Goal: Communication & Community: Answer question/provide support

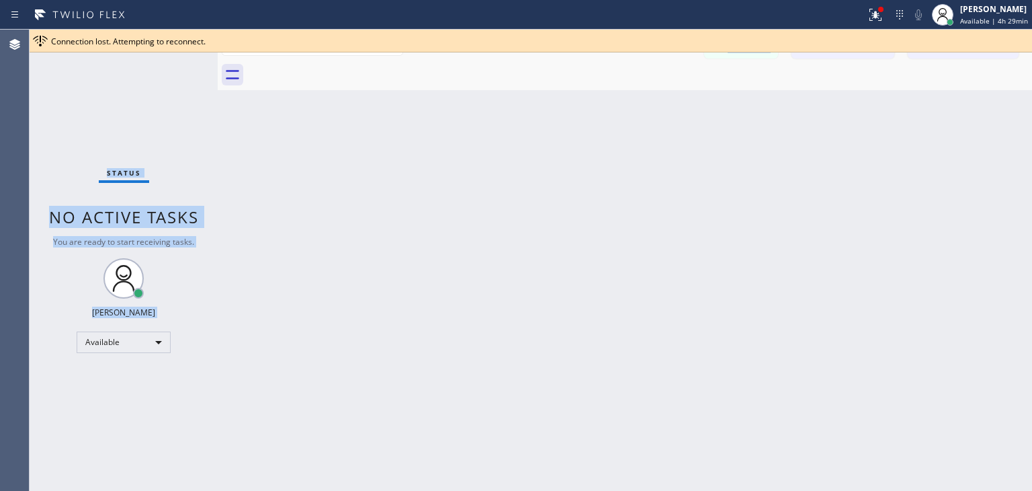
drag, startPoint x: 0, startPoint y: 0, endPoint x: 434, endPoint y: 85, distance: 442.3
click at [434, 85] on div "Connection lost. Attempting to reconnect. Classify the call LOCATION NAME Subze…" at bounding box center [531, 260] width 1003 height 461
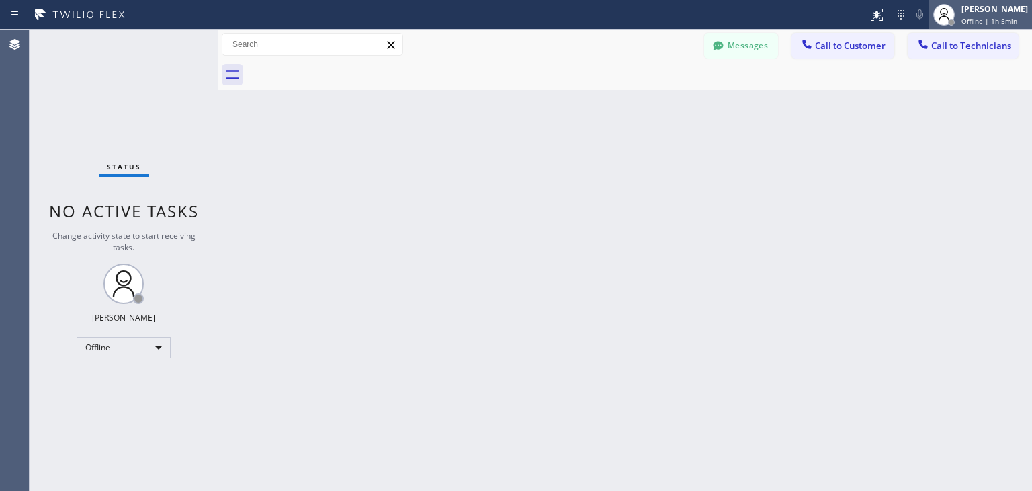
click at [981, 0] on div "[PERSON_NAME] Offline | 1h 5min" at bounding box center [980, 15] width 103 height 30
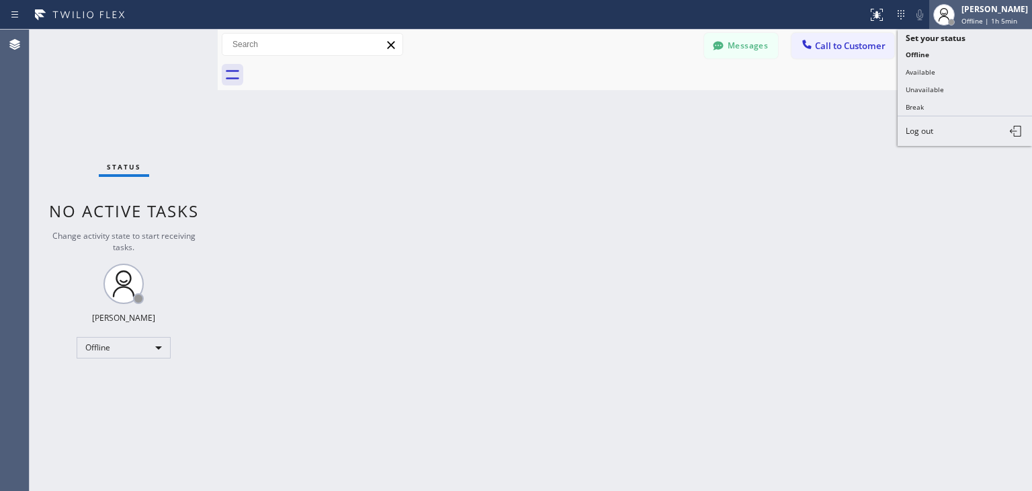
click at [981, 0] on div "[PERSON_NAME] Offline | 1h 5min" at bounding box center [980, 15] width 103 height 30
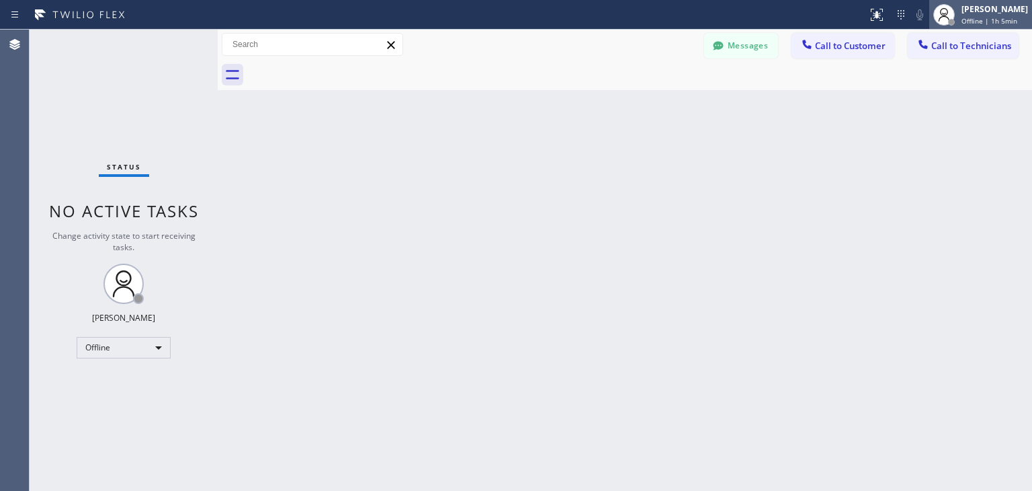
click at [987, 21] on span "Offline | 1h 5min" at bounding box center [990, 20] width 56 height 9
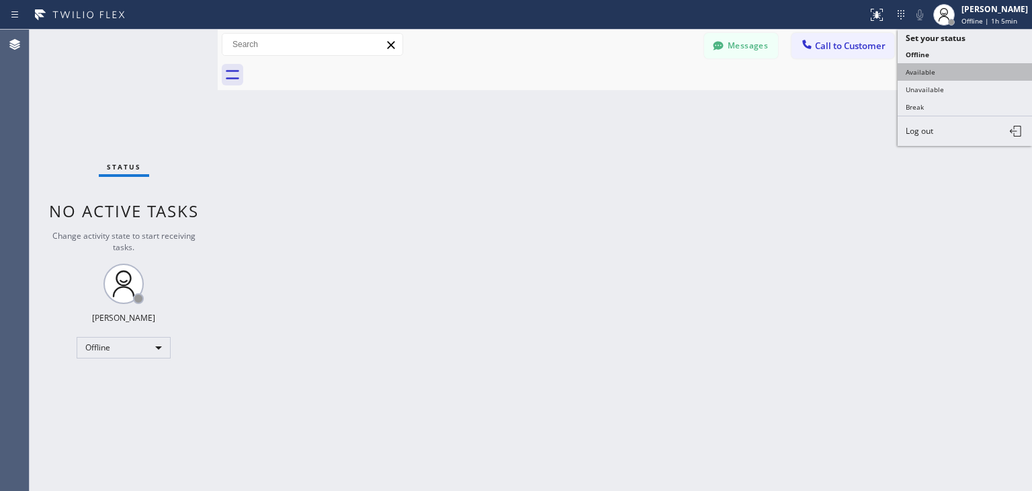
click at [977, 70] on button "Available" at bounding box center [965, 71] width 134 height 17
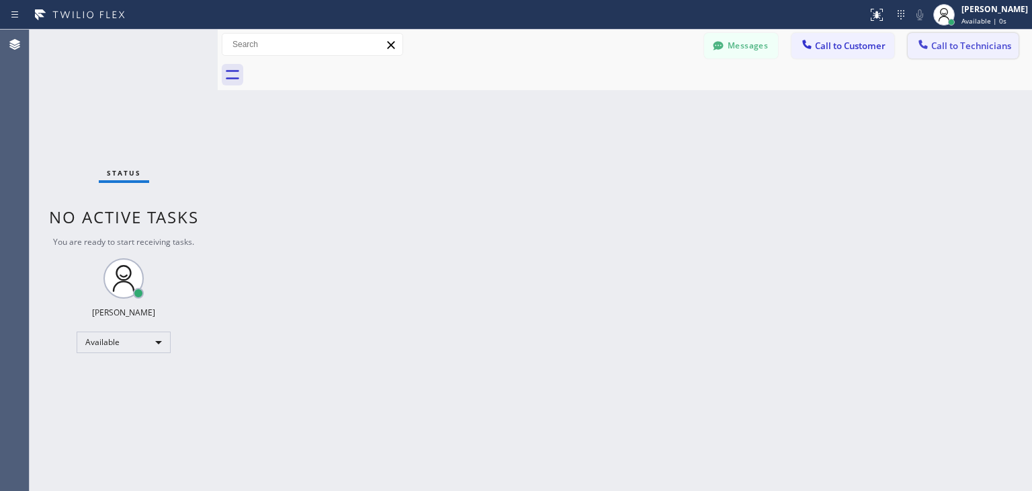
click at [984, 46] on span "Call to Technicians" at bounding box center [971, 46] width 80 height 12
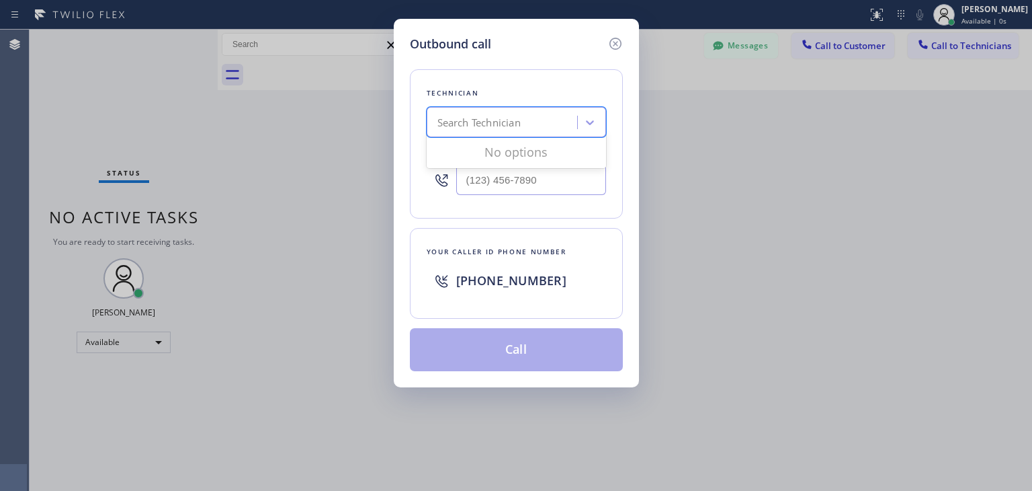
click at [480, 119] on div "Search Technician" at bounding box center [478, 122] width 83 height 15
type input "arte"
click at [464, 153] on div "[PERSON_NAME]" at bounding box center [516, 150] width 179 height 24
type input "[PHONE_NUMBER]"
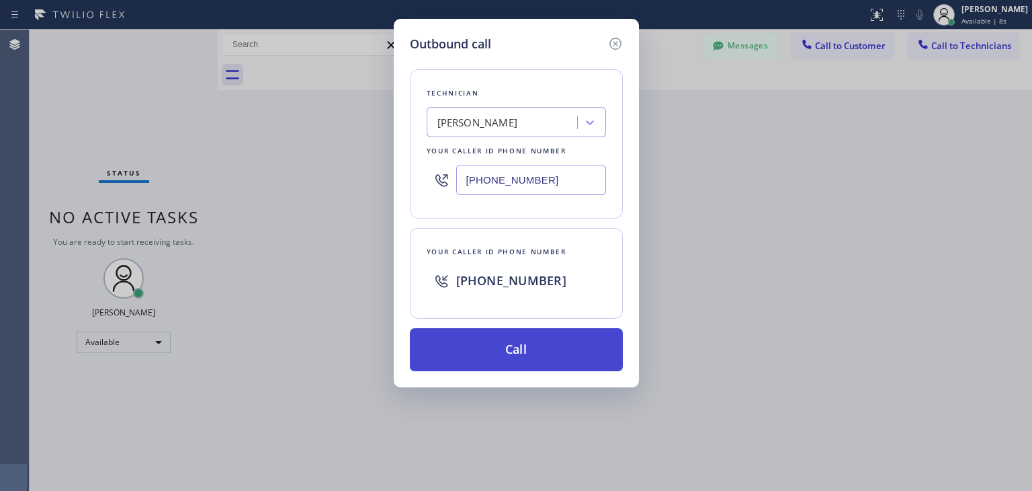
click at [489, 356] on button "Call" at bounding box center [516, 349] width 213 height 43
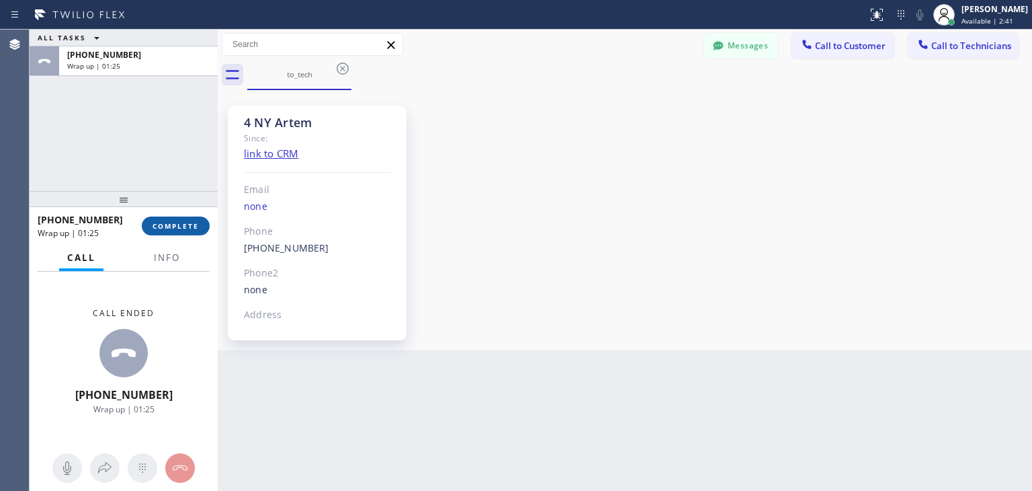
click at [178, 228] on span "COMPLETE" at bounding box center [176, 225] width 46 height 9
click at [345, 73] on icon at bounding box center [343, 68] width 12 height 12
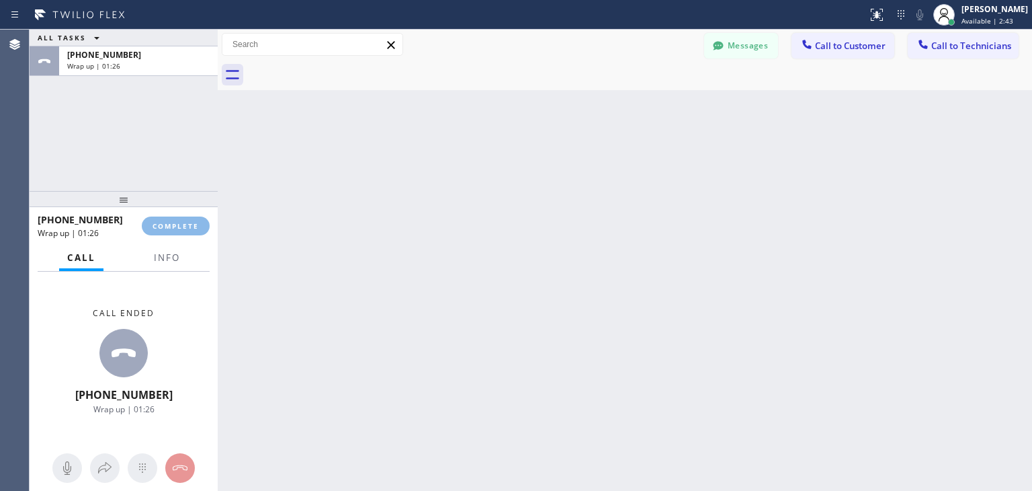
click at [345, 73] on div at bounding box center [639, 75] width 785 height 30
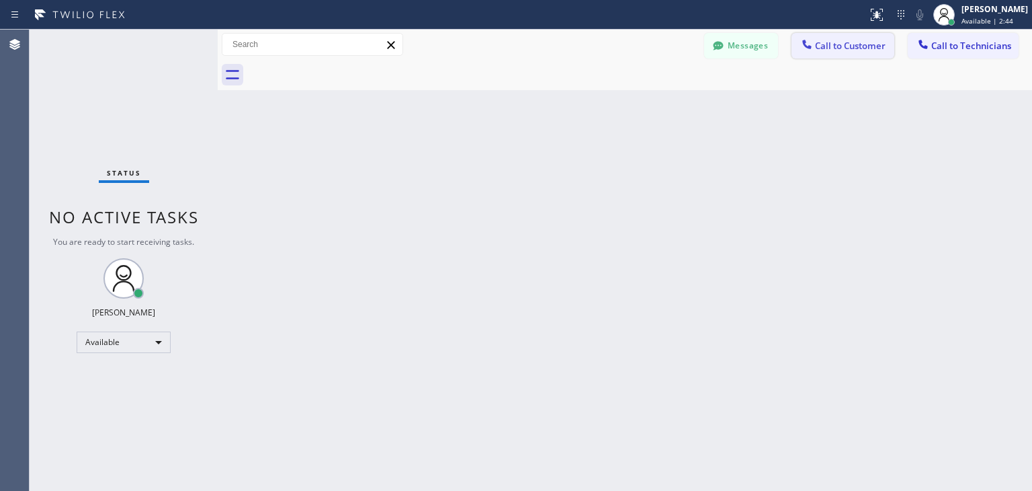
click at [810, 42] on icon at bounding box center [806, 44] width 13 height 13
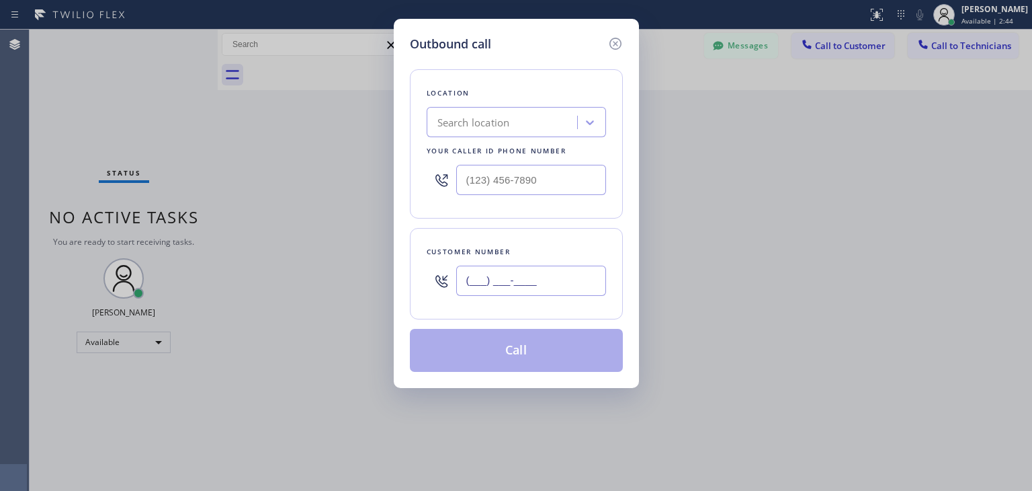
paste input "415) 922-0178"
click at [558, 267] on input "[PHONE_NUMBER]" at bounding box center [531, 280] width 150 height 30
type input "[PHONE_NUMBER]"
paste input "Sunnyside Refrigerator Repair"
type input "Sunnyside Refrigerator Repair"
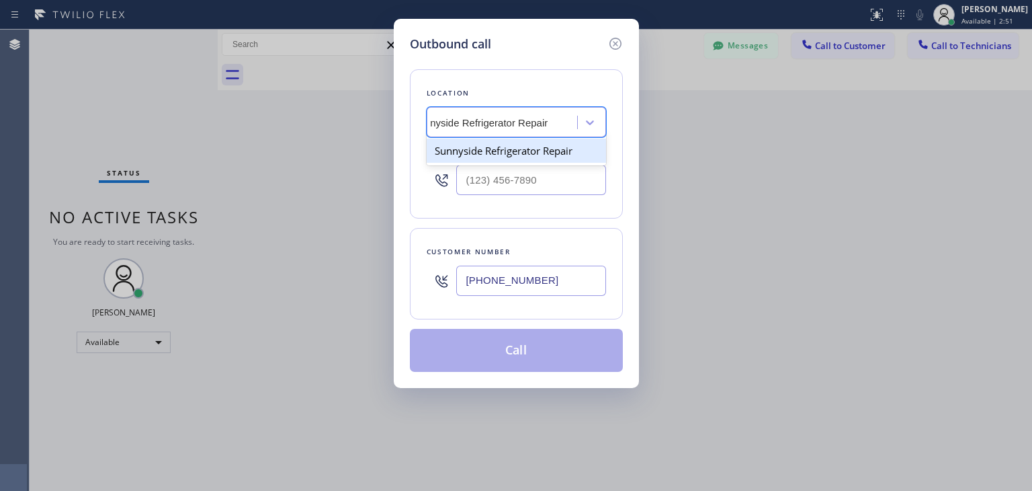
click at [511, 151] on div "Sunnyside Refrigerator Repair" at bounding box center [516, 150] width 179 height 24
type input "[PHONE_NUMBER]"
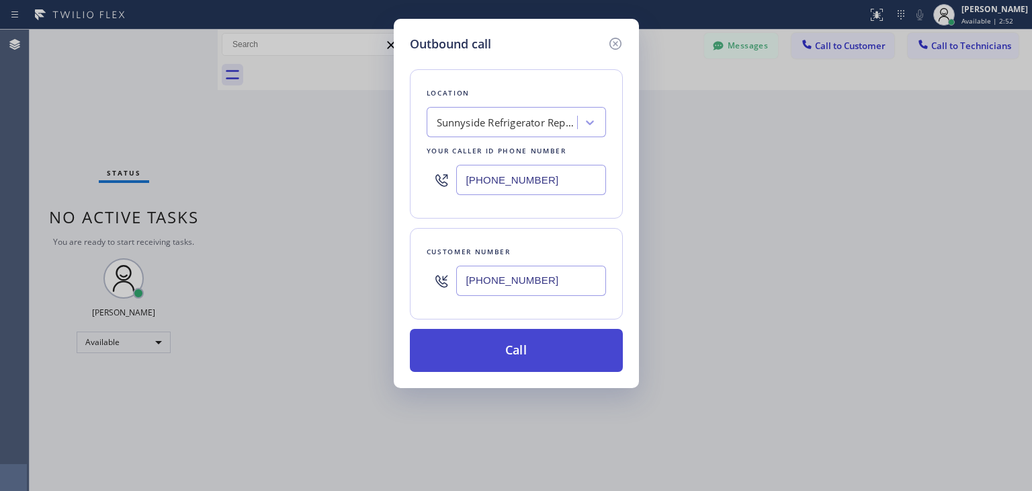
drag, startPoint x: 489, startPoint y: 323, endPoint x: 492, endPoint y: 369, distance: 46.4
click at [492, 369] on div "Location [GEOGRAPHIC_DATA] Refrigerator Repair Your caller id phone number [PHO…" at bounding box center [516, 212] width 213 height 318
click at [492, 369] on button "Call" at bounding box center [516, 350] width 213 height 43
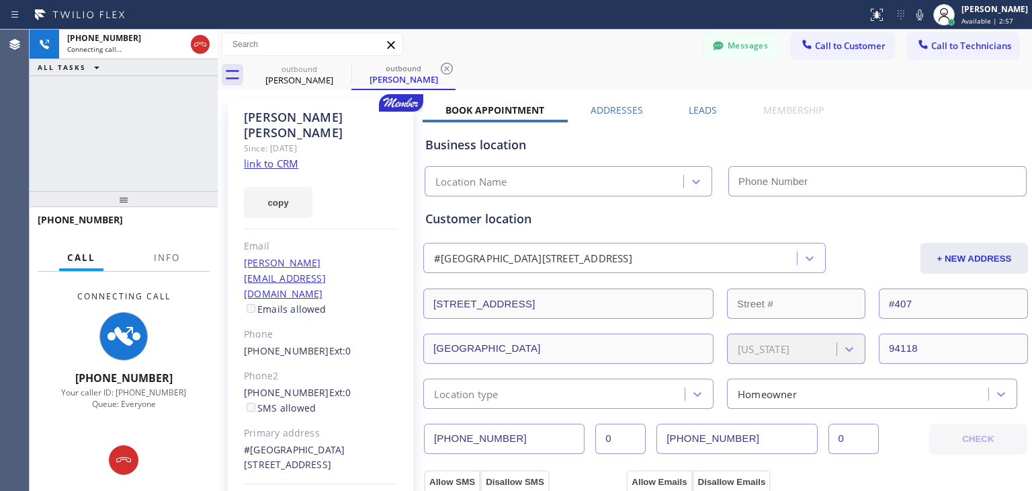
type input "[PHONE_NUMBER]"
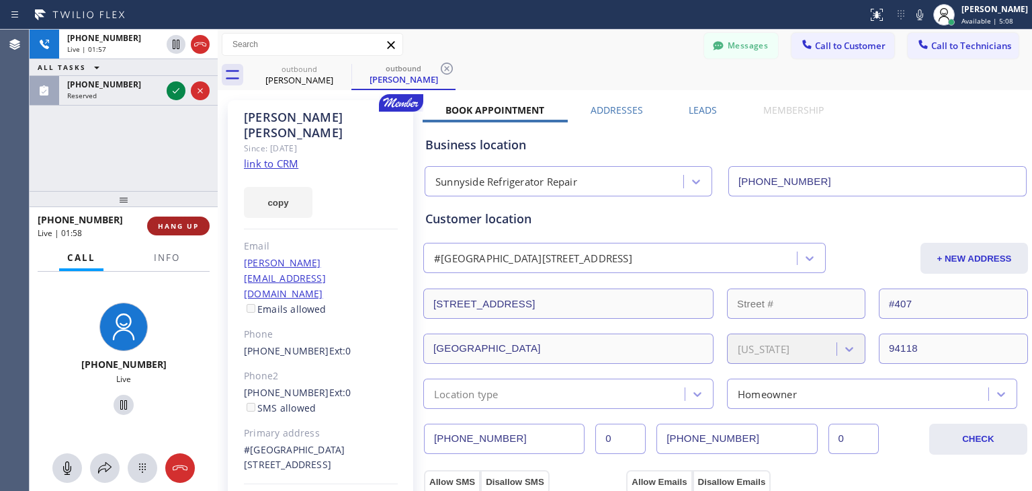
click at [173, 217] on button "HANG UP" at bounding box center [178, 225] width 62 height 19
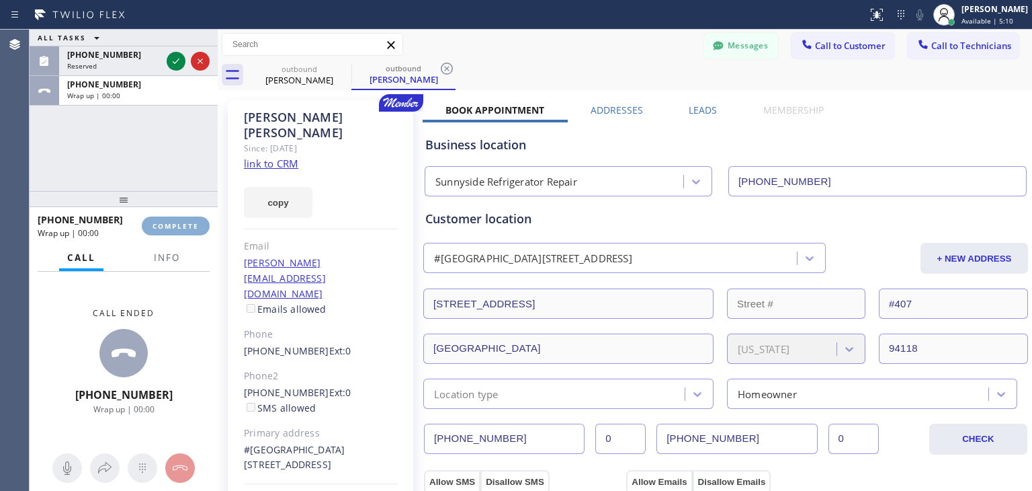
click at [173, 217] on button "COMPLETE" at bounding box center [176, 225] width 68 height 19
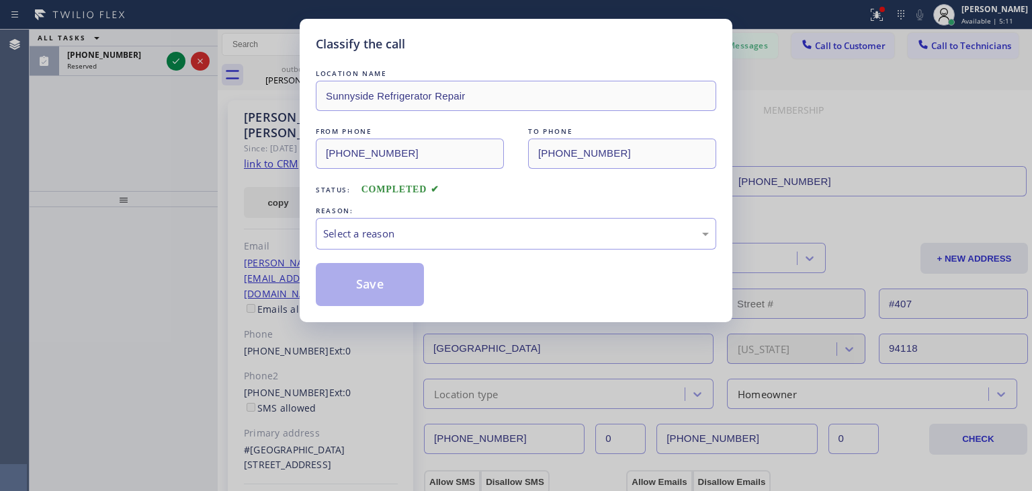
click at [173, 217] on div "Classify the call LOCATION NAME Sunnyside Refrigerator Repair FROM PHONE [PHONE…" at bounding box center [516, 245] width 1032 height 491
drag, startPoint x: 173, startPoint y: 217, endPoint x: 548, endPoint y: 204, distance: 375.9
click at [548, 204] on div "Classify the call LOCATION NAME Sunnyside Refrigerator Repair FROM PHONE [PHONE…" at bounding box center [516, 245] width 1032 height 491
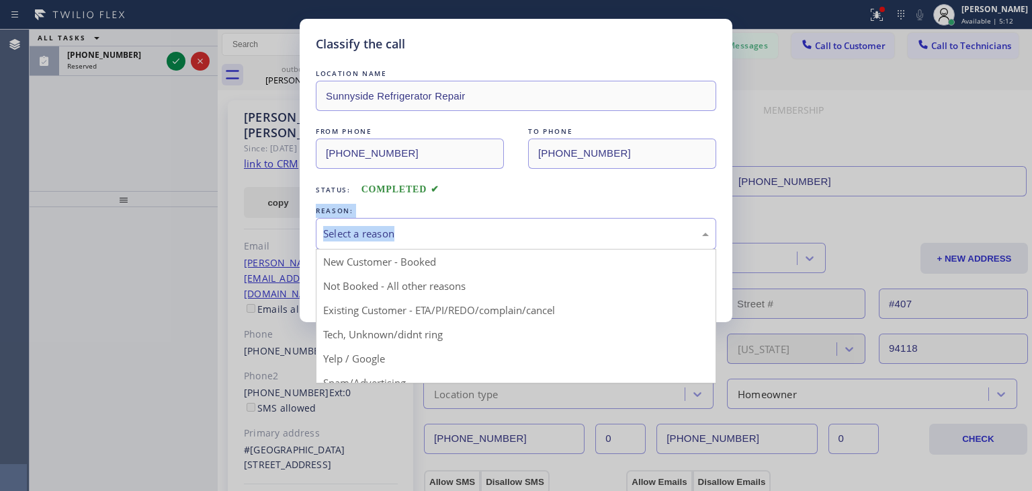
click at [552, 224] on div "Select a reason" at bounding box center [516, 234] width 400 height 32
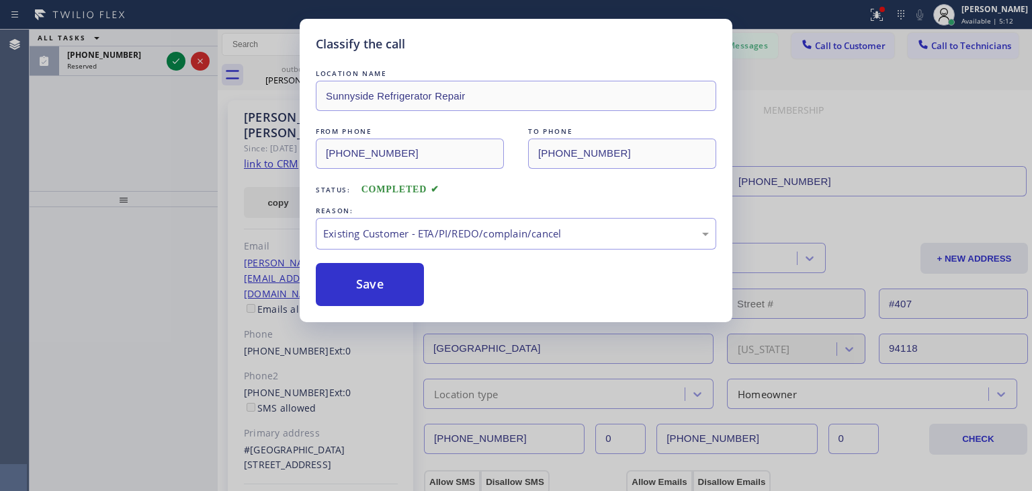
drag, startPoint x: 533, startPoint y: 299, endPoint x: 427, endPoint y: 294, distance: 105.6
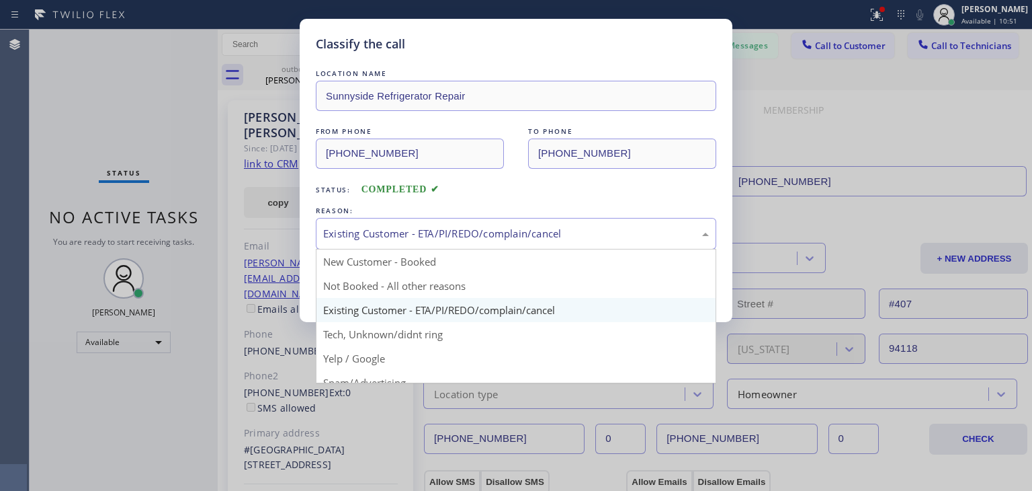
click at [488, 235] on div "Existing Customer - ETA/PI/REDO/complain/cancel" at bounding box center [516, 233] width 386 height 15
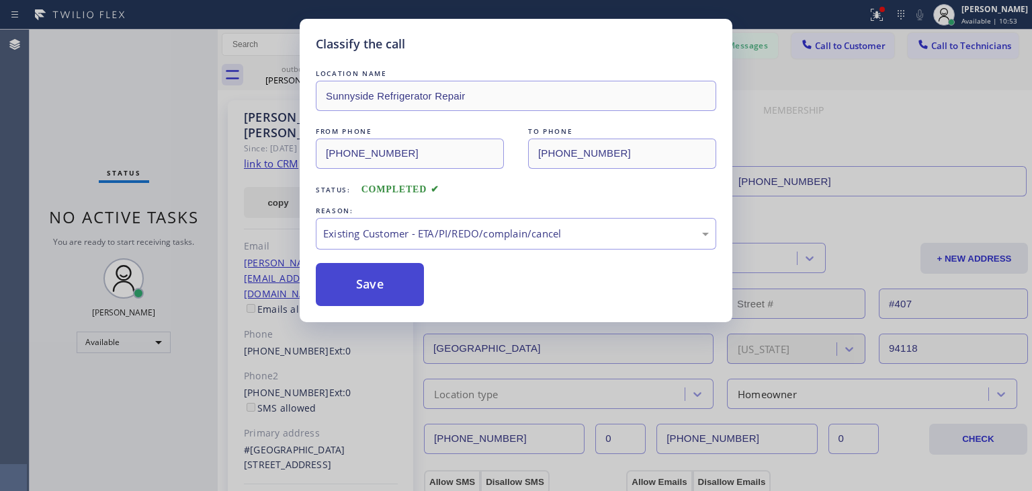
click at [362, 272] on button "Save" at bounding box center [370, 284] width 108 height 43
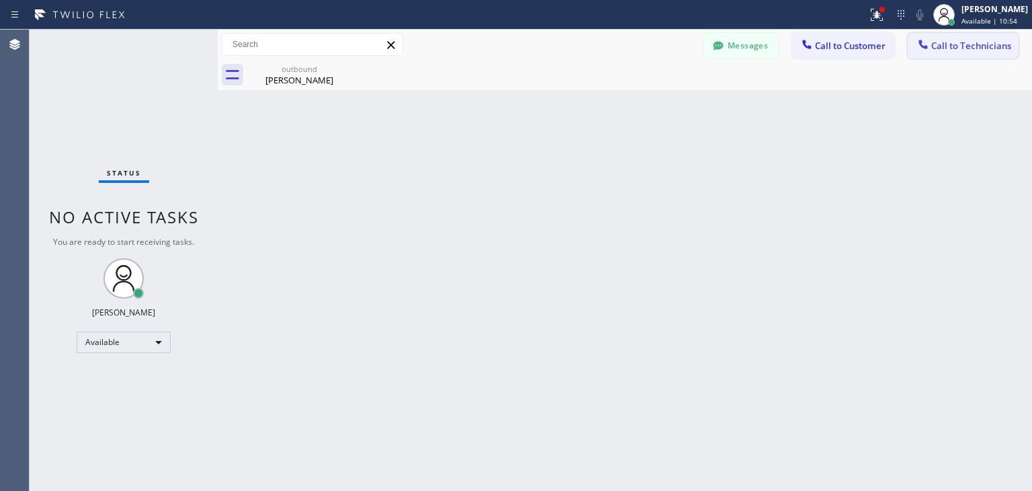
click at [962, 41] on span "Call to Technicians" at bounding box center [971, 46] width 80 height 12
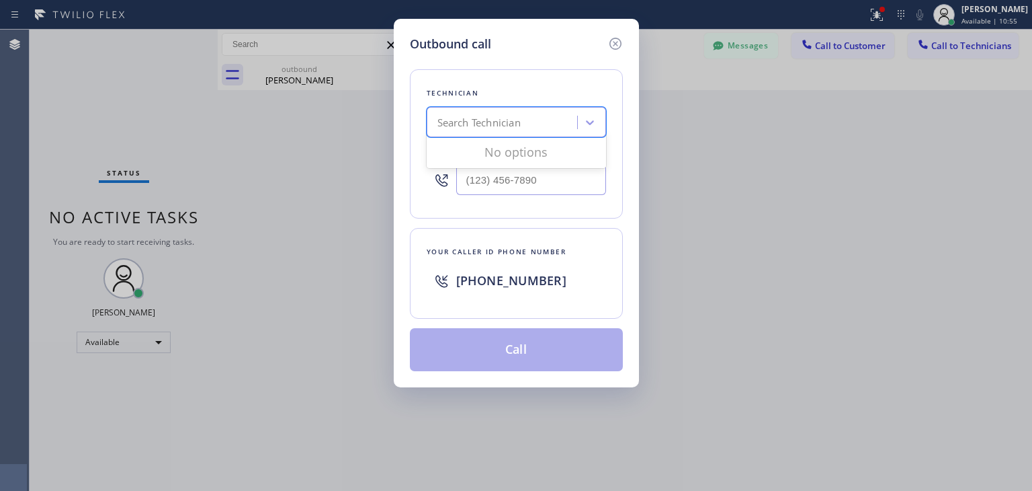
click at [511, 130] on div "Search Technician" at bounding box center [504, 123] width 146 height 24
type input "artem"
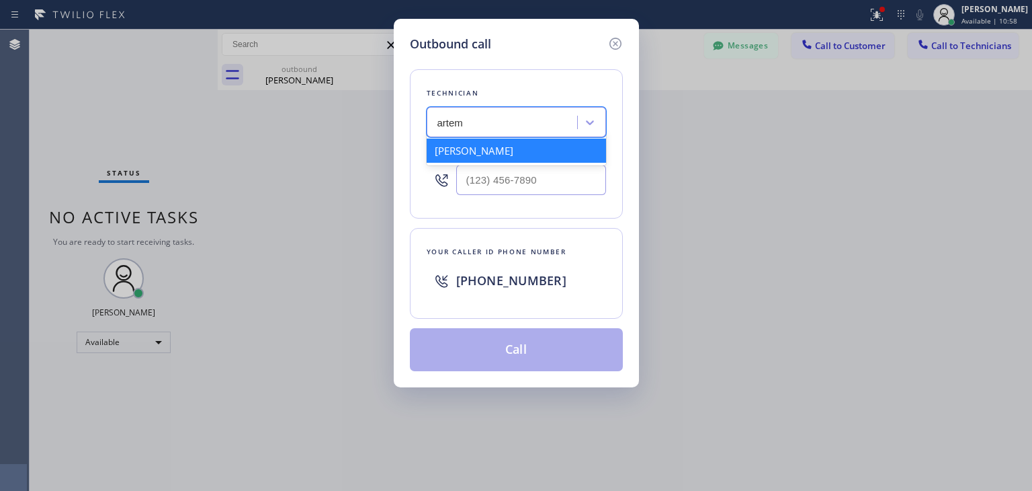
click at [505, 159] on div "[PERSON_NAME]" at bounding box center [516, 150] width 179 height 24
type input "[PHONE_NUMBER]"
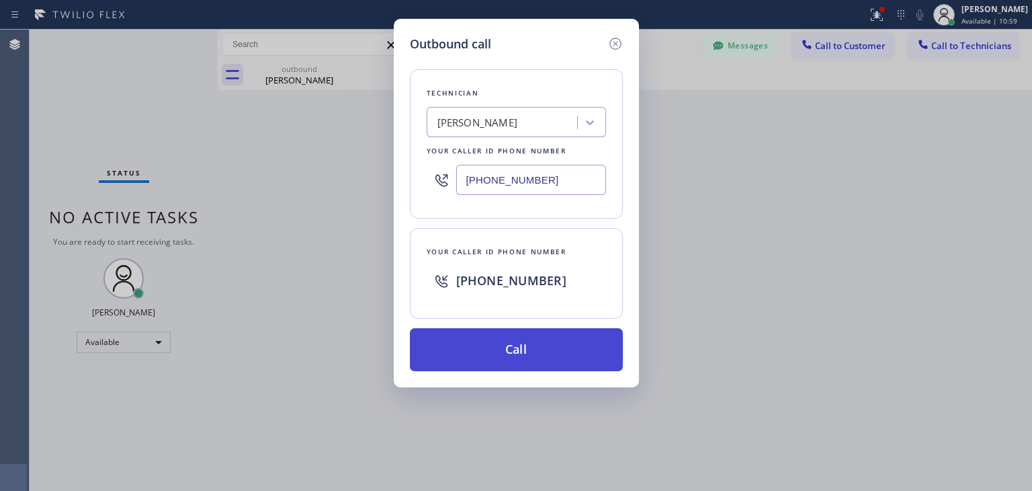
click at [568, 351] on button "Call" at bounding box center [516, 349] width 213 height 43
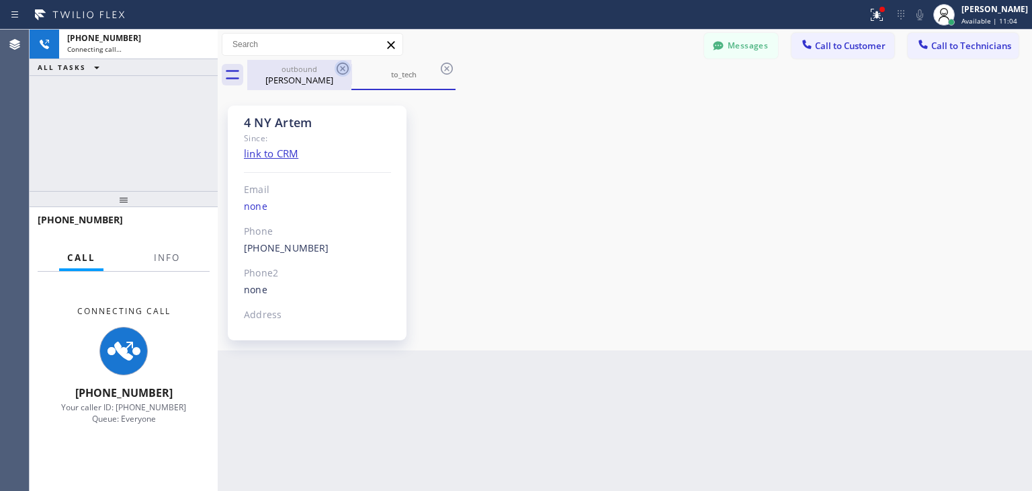
click at [343, 66] on icon at bounding box center [343, 68] width 16 height 16
click at [439, 66] on icon at bounding box center [447, 68] width 16 height 16
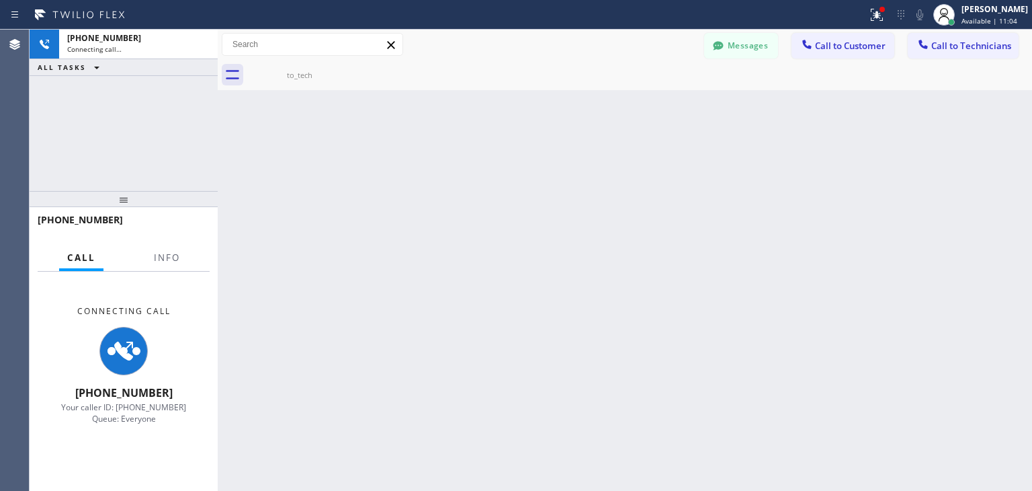
click at [0, 0] on icon at bounding box center [0, 0] width 0 height 0
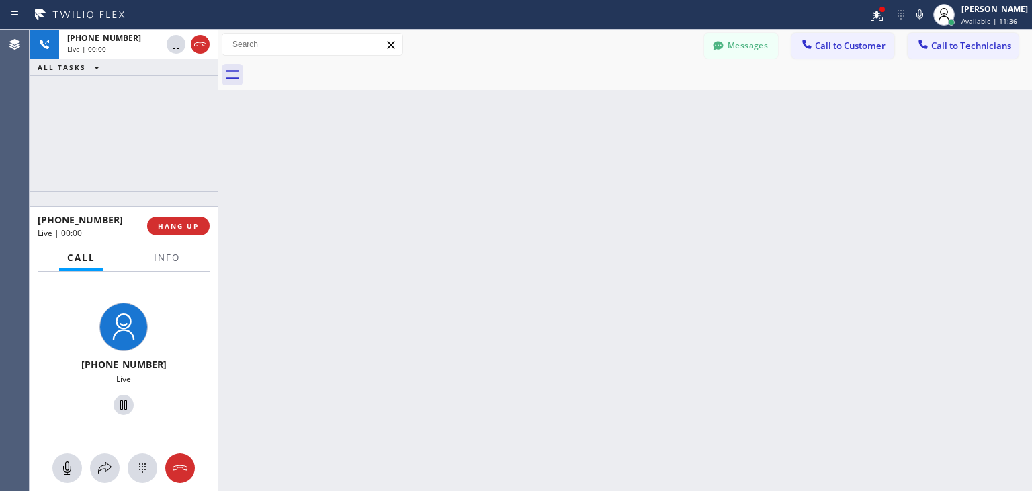
click at [220, 154] on div "[PHONE_NUMBER] Live | 00:00 ALL TASKS ALL TASKS ACTIVE TASKS TASKS IN WRAP UP […" at bounding box center [531, 260] width 1003 height 461
click at [218, 154] on div at bounding box center [218, 260] width 0 height 461
click at [223, 154] on div at bounding box center [223, 260] width 0 height 461
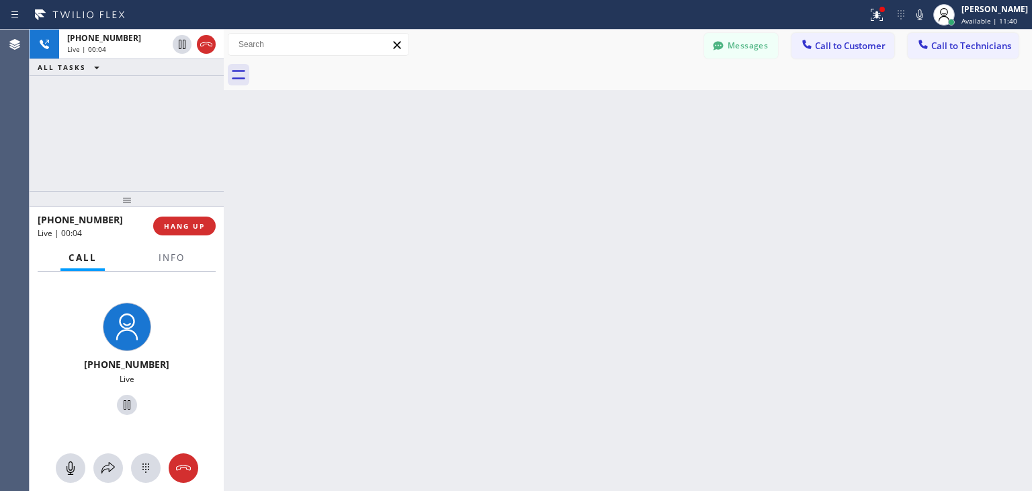
click at [224, 160] on div at bounding box center [224, 260] width 0 height 461
click at [224, 161] on div at bounding box center [224, 260] width 0 height 461
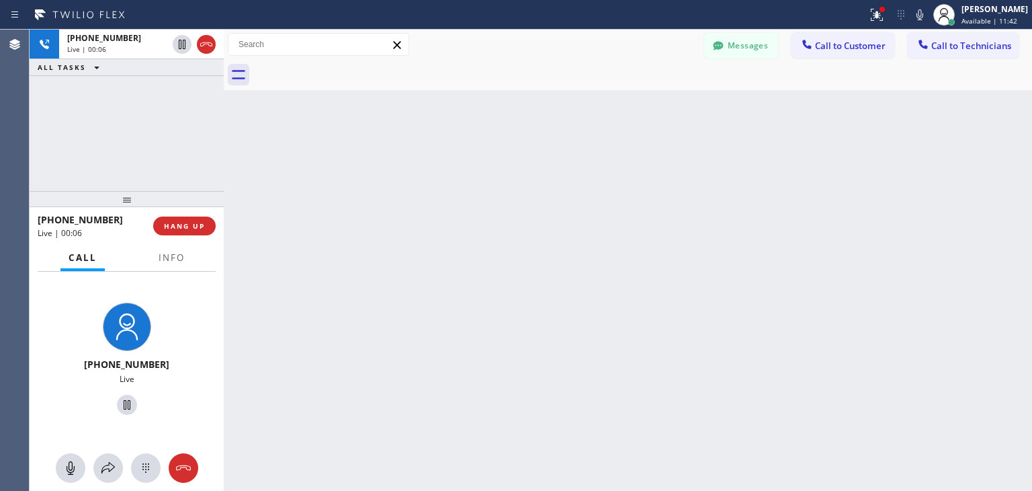
click at [224, 161] on div at bounding box center [224, 260] width 0 height 461
click at [189, 224] on span "HANG UP" at bounding box center [184, 225] width 41 height 9
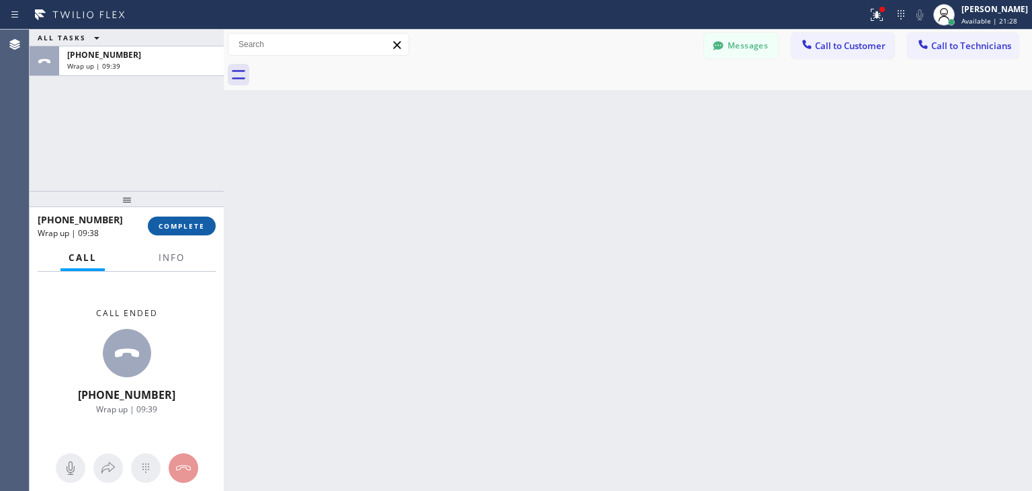
click at [171, 230] on button "COMPLETE" at bounding box center [182, 225] width 68 height 19
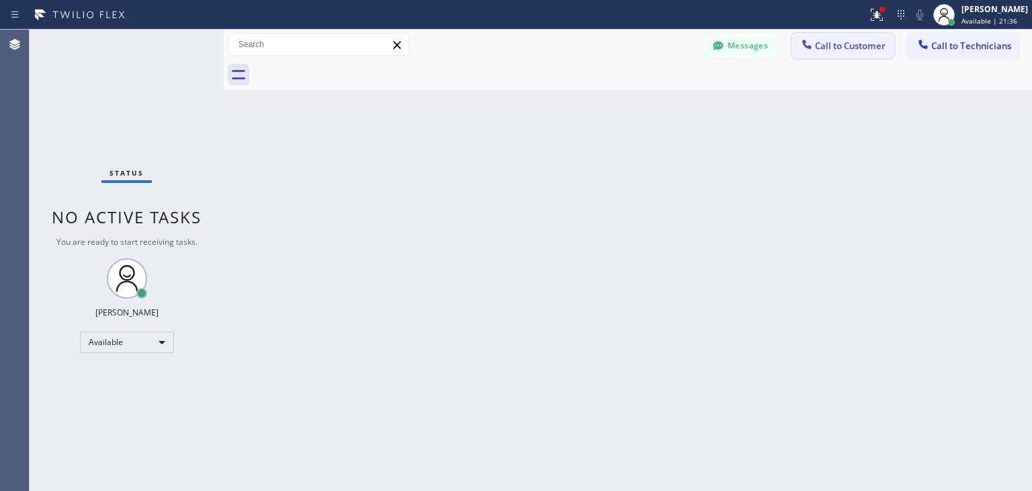
click at [839, 48] on span "Call to Customer" at bounding box center [850, 46] width 71 height 12
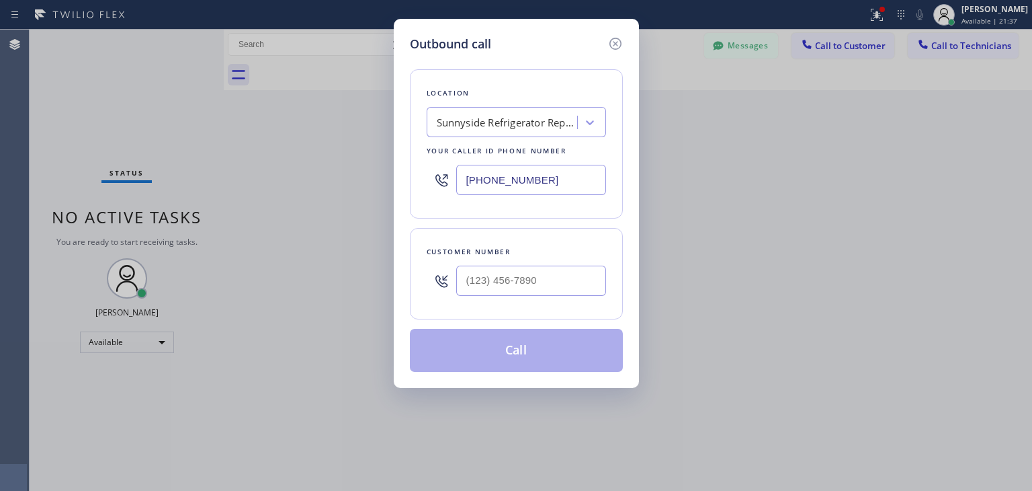
drag, startPoint x: 453, startPoint y: 277, endPoint x: 482, endPoint y: 278, distance: 28.9
click at [482, 278] on div at bounding box center [516, 281] width 179 height 44
paste input "408) 568-0819"
click at [482, 278] on input "[PHONE_NUMBER]" at bounding box center [531, 280] width 150 height 30
type input "[PHONE_NUMBER]"
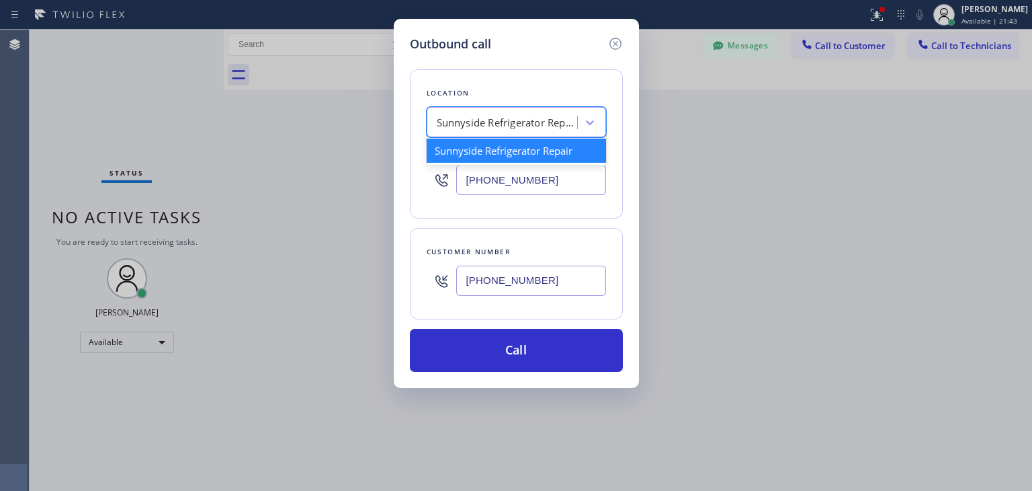
paste input "Wolf Appliance Repair Expert"
type input "Wolf Appliance Repair Expert"
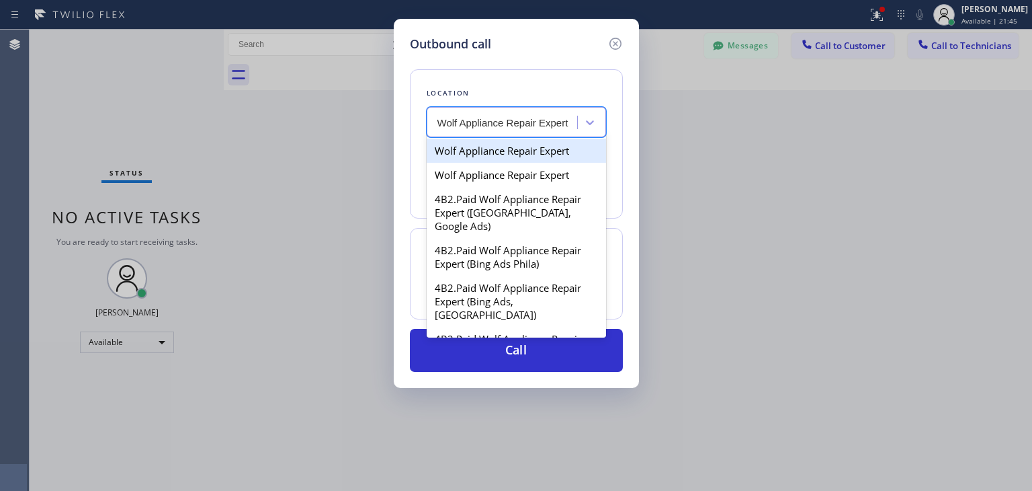
click at [530, 151] on div "Wolf Appliance Repair Expert" at bounding box center [516, 150] width 179 height 24
type input "[PHONE_NUMBER]"
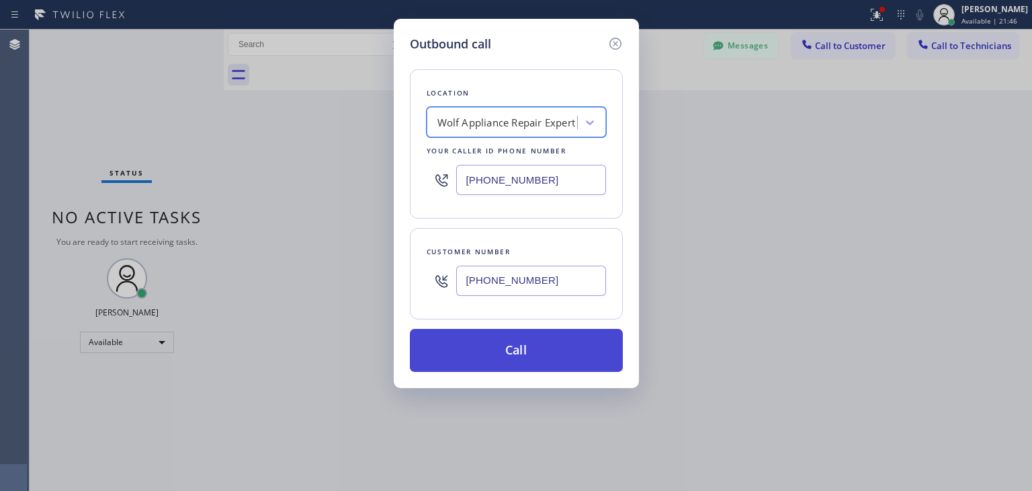
click at [527, 347] on button "Call" at bounding box center [516, 350] width 213 height 43
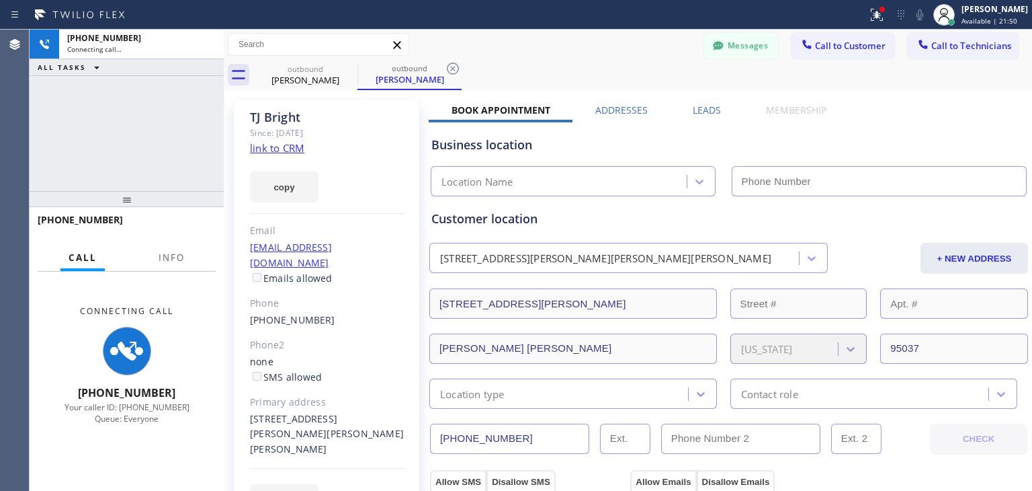
scroll to position [214, 0]
type input "[PHONE_NUMBER]"
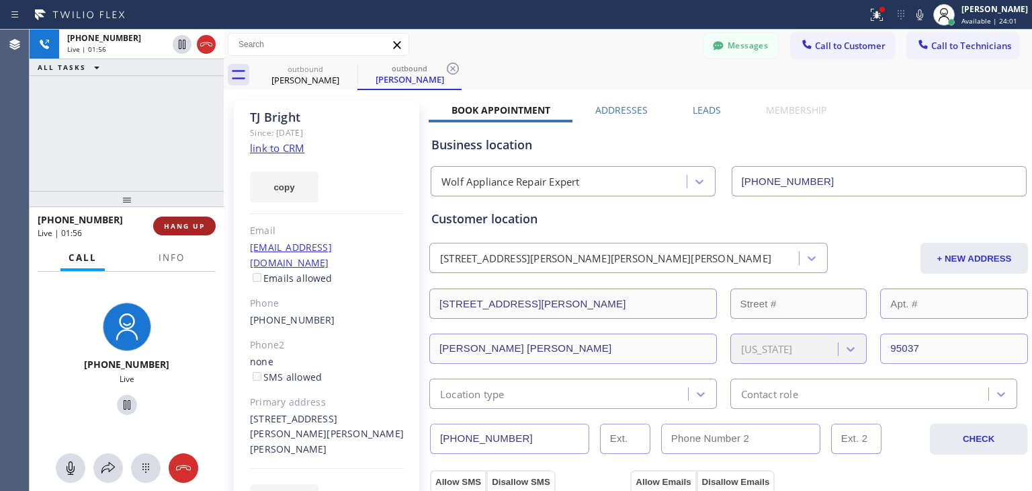
click at [191, 218] on button "HANG UP" at bounding box center [184, 225] width 62 height 19
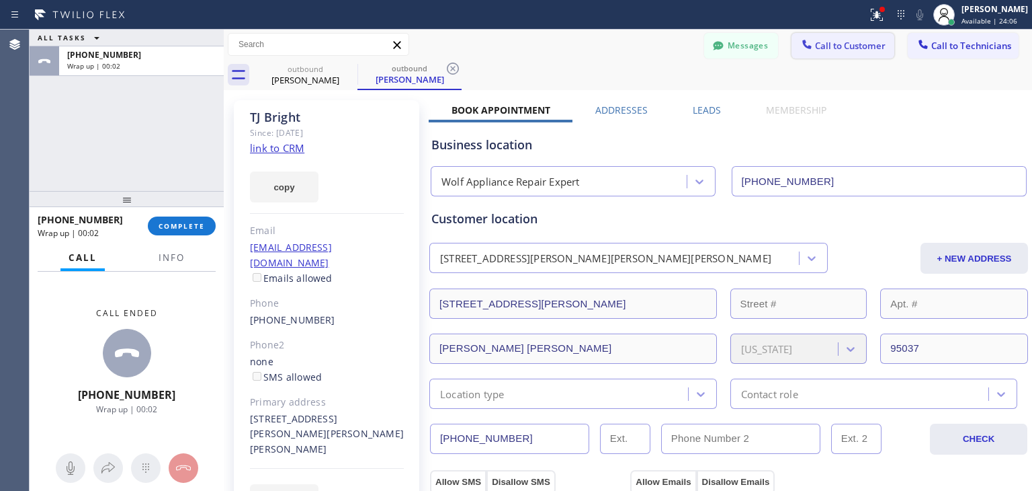
click at [833, 36] on button "Call to Customer" at bounding box center [843, 46] width 103 height 26
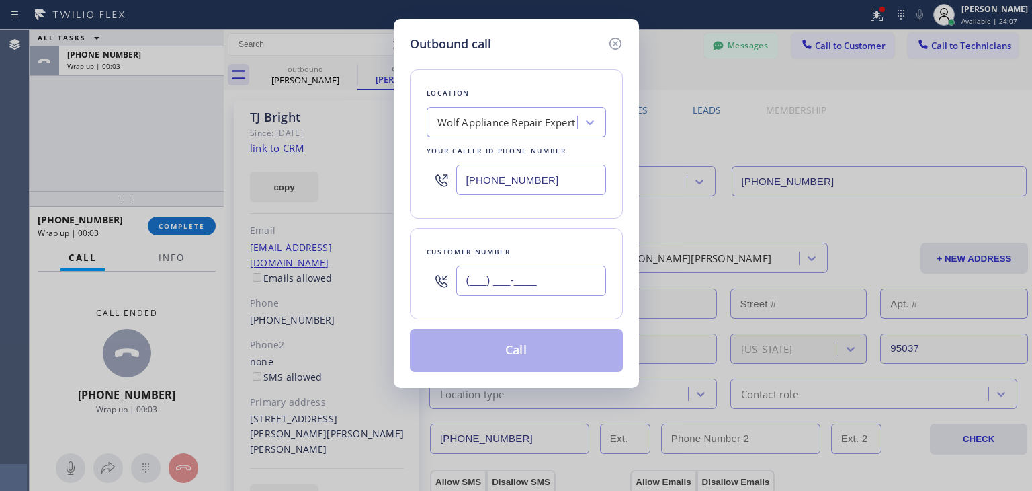
click at [548, 289] on input "(___) ___-____" at bounding box center [531, 280] width 150 height 30
paste input "408) 896-8551"
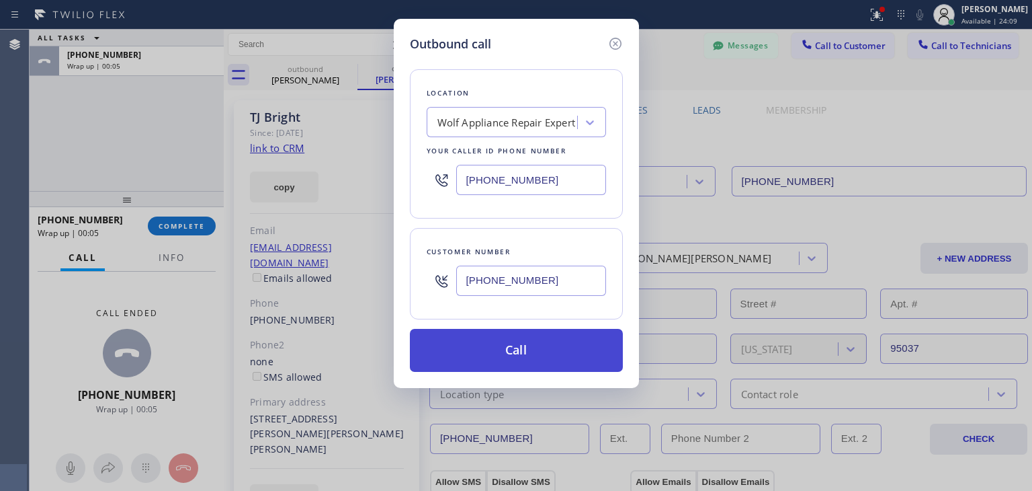
type input "[PHONE_NUMBER]"
click at [549, 350] on button "Call" at bounding box center [516, 350] width 213 height 43
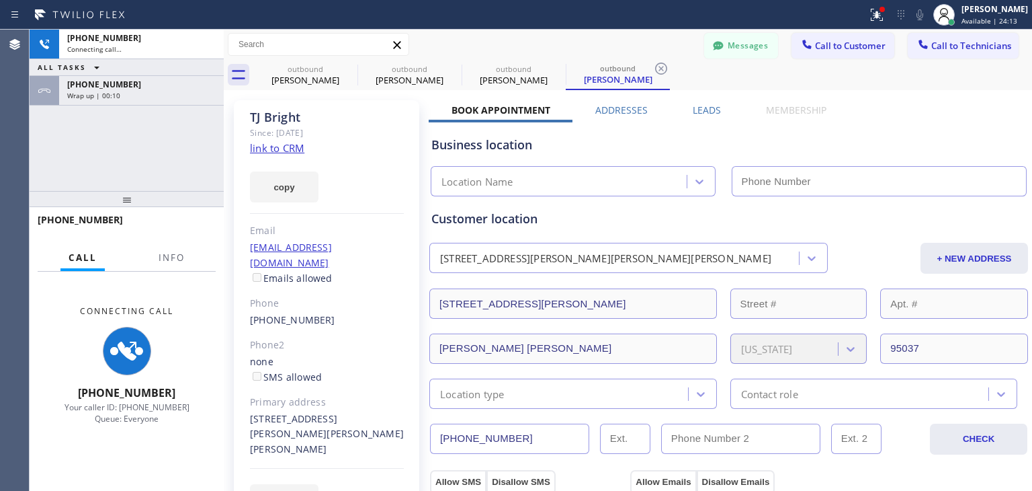
type input "[PHONE_NUMBER]"
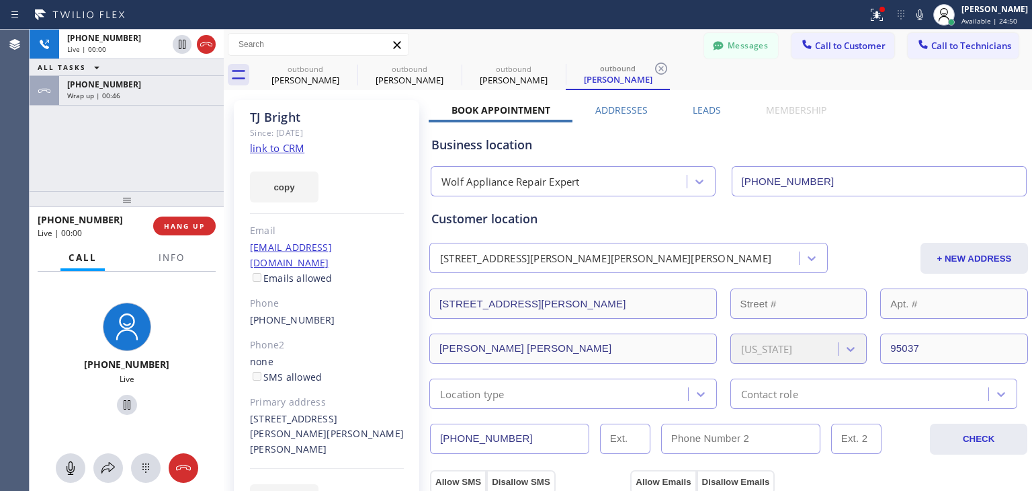
scroll to position [214, 0]
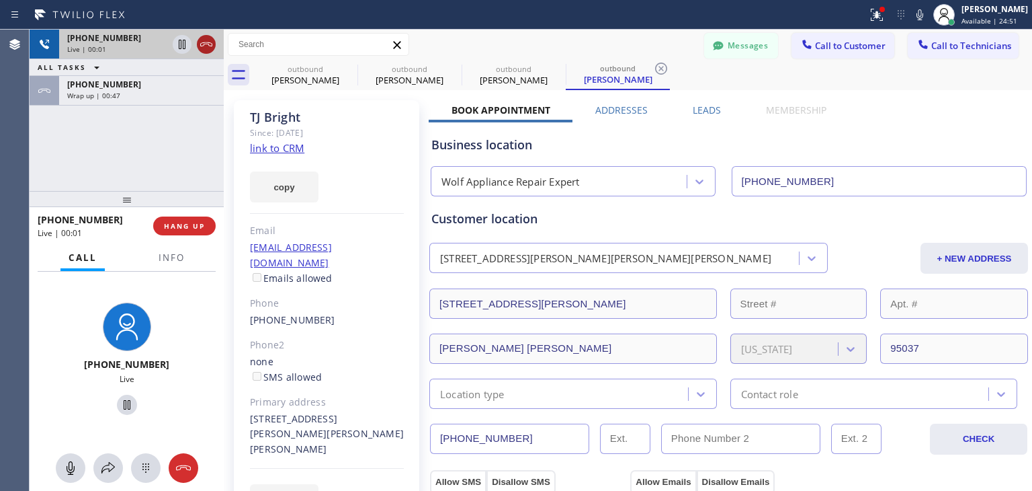
click at [210, 48] on icon at bounding box center [206, 44] width 16 height 16
click at [167, 48] on div "Live | 00:01" at bounding box center [117, 48] width 100 height 9
click at [210, 48] on div "Live | 00:02" at bounding box center [141, 48] width 148 height 9
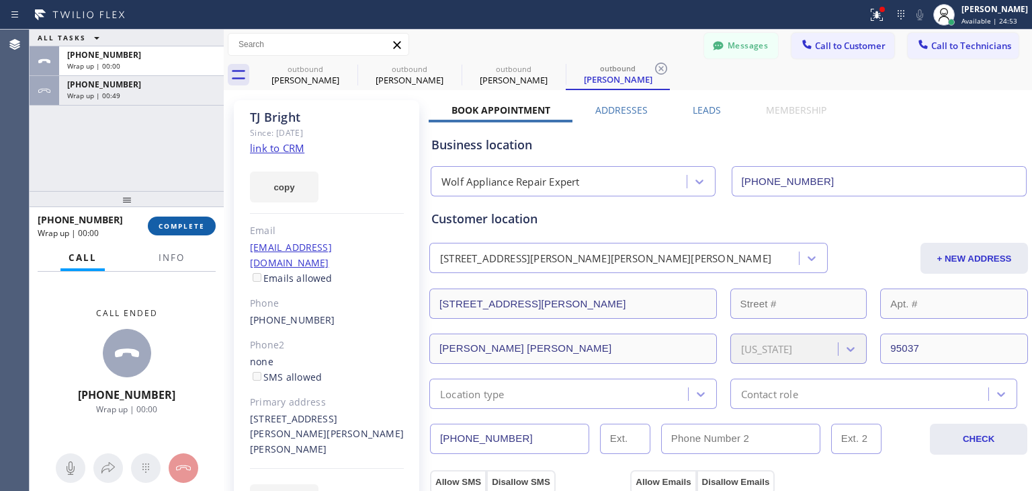
click at [194, 223] on span "COMPLETE" at bounding box center [182, 225] width 46 height 9
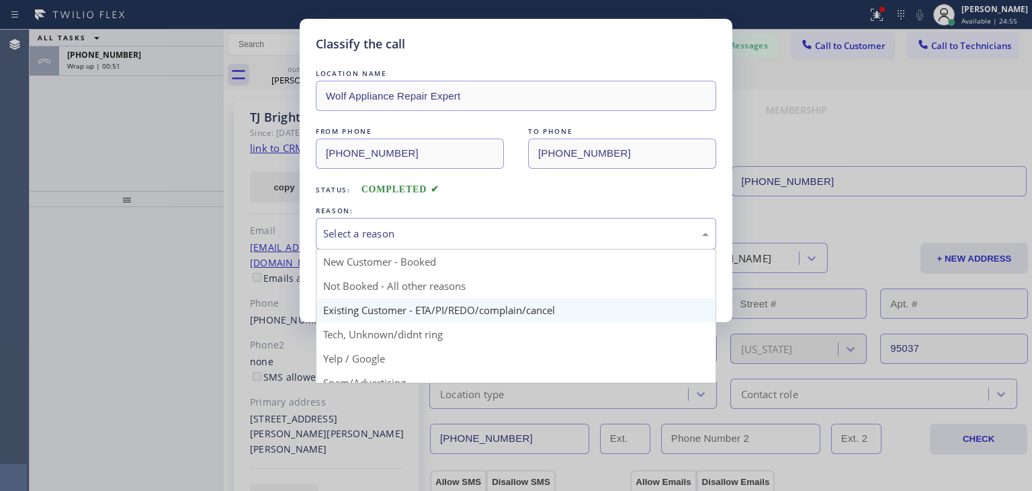
drag, startPoint x: 506, startPoint y: 228, endPoint x: 497, endPoint y: 311, distance: 83.8
click at [497, 249] on div "Select a reason New Customer - Booked Not Booked - All other reasons Existing C…" at bounding box center [516, 234] width 400 height 32
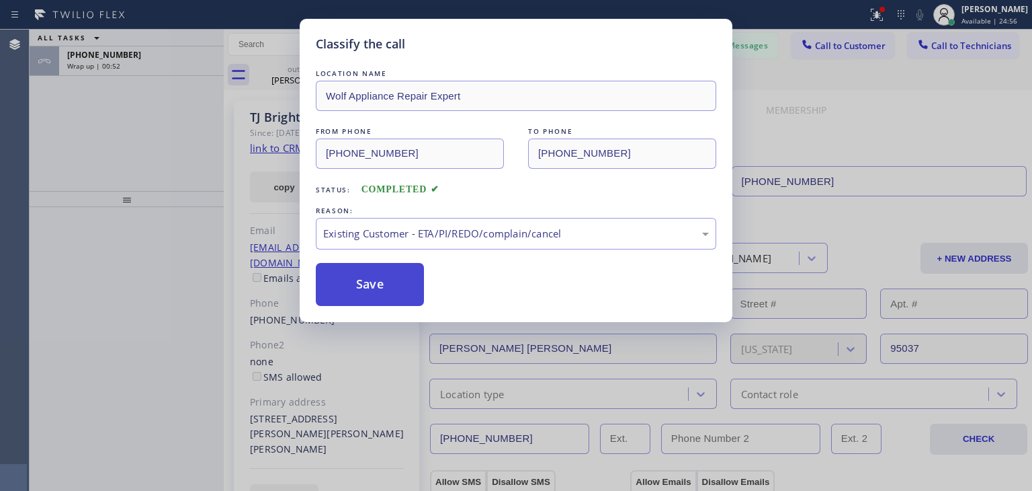
drag, startPoint x: 497, startPoint y: 311, endPoint x: 386, endPoint y: 288, distance: 113.3
click at [386, 288] on button "Save" at bounding box center [370, 284] width 108 height 43
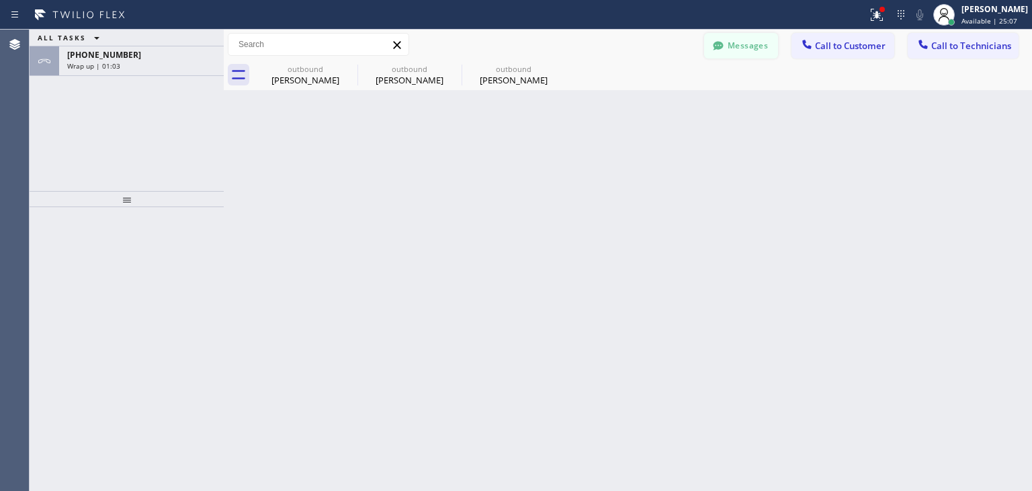
click at [729, 35] on div "Messages Call to Customer Call to Technicians Outbound call Location Wolf Appli…" at bounding box center [628, 45] width 808 height 30
click at [729, 35] on button "Messages" at bounding box center [741, 46] width 74 height 26
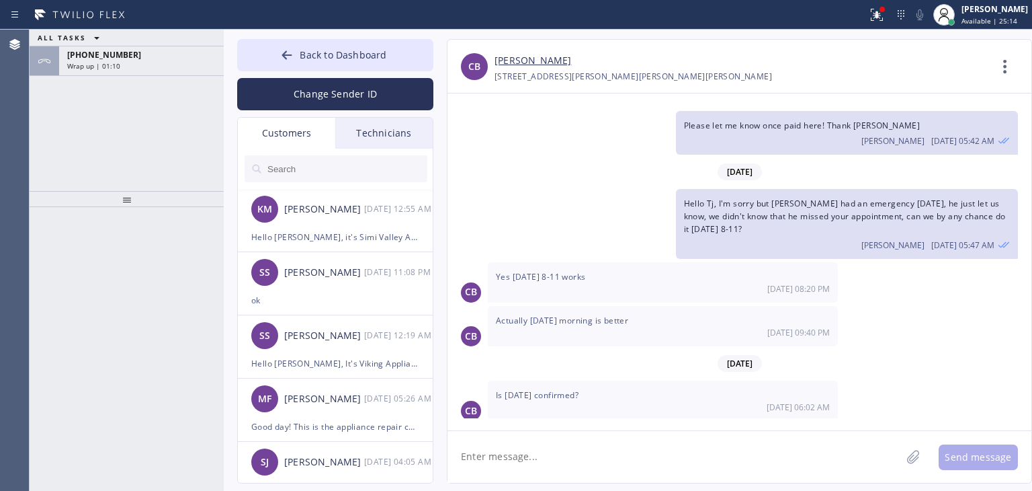
click at [352, 171] on input "text" at bounding box center [346, 168] width 161 height 27
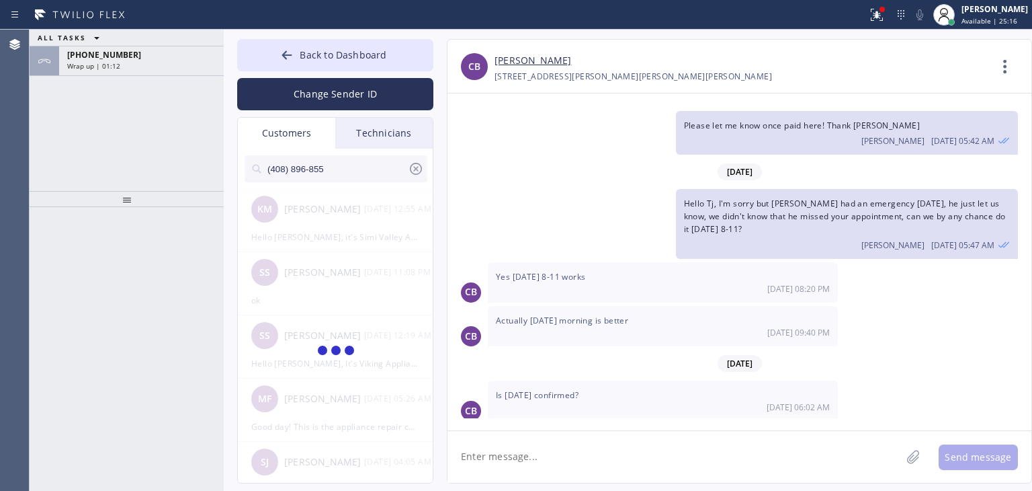
click at [352, 171] on input "(408) 896-855" at bounding box center [337, 168] width 142 height 27
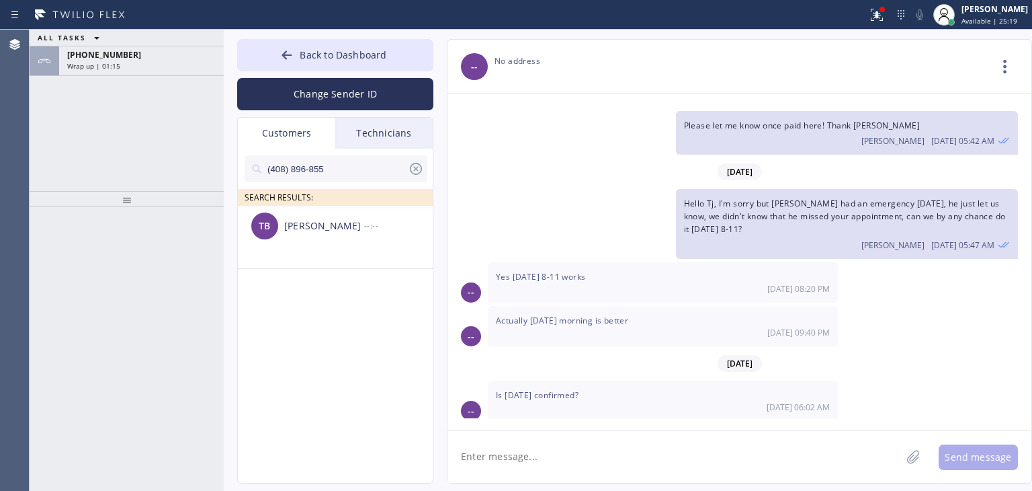
type input "(408) 896-855"
click at [351, 241] on div "TB [PERSON_NAME] --:--" at bounding box center [336, 226] width 196 height 40
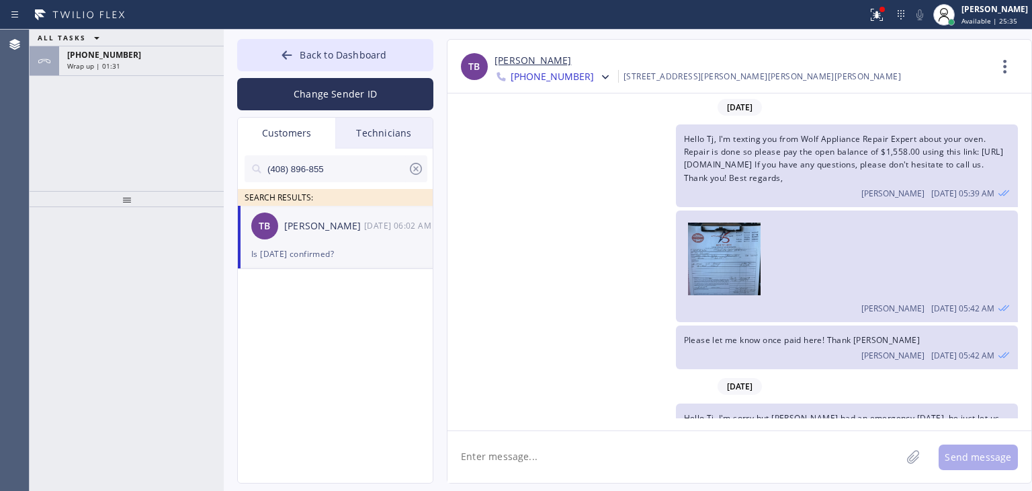
drag, startPoint x: 770, startPoint y: 194, endPoint x: 779, endPoint y: 176, distance: 19.5
click at [779, 176] on div "Hello Tj, I'm texting you from Wolf Appliance Repair Expert about your oven. Re…" at bounding box center [847, 165] width 342 height 83
click at [786, 159] on span "Hello Tj, I'm texting you from Wolf Appliance Repair Expert about your oven. Re…" at bounding box center [843, 158] width 319 height 50
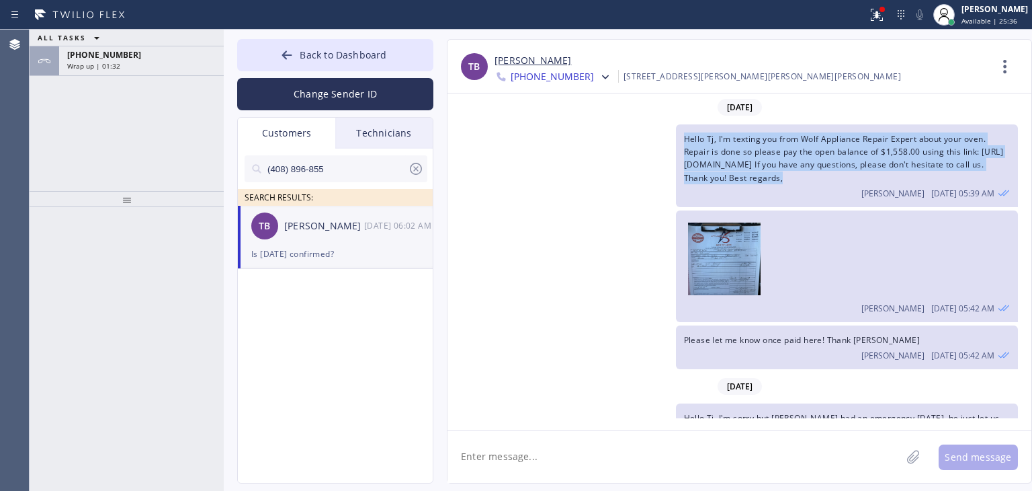
click at [786, 159] on span "Hello Tj, I'm texting you from Wolf Appliance Repair Expert about your oven. Re…" at bounding box center [843, 158] width 319 height 50
copy span "Hello Tj, I'm texting you from Wolf Appliance Repair Expert about your oven. Re…"
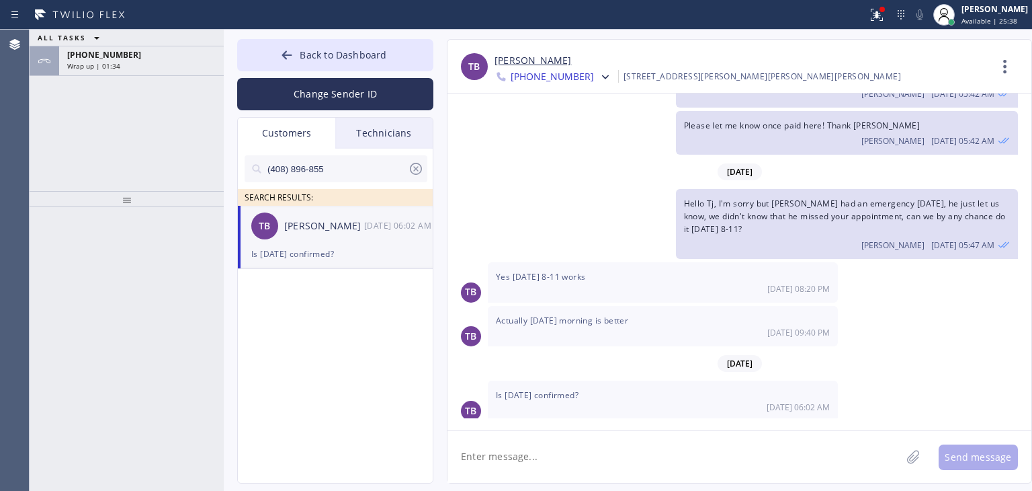
paste textarea "Hello Tj, I'm texting you from Wolf Appliance Repair Expert about your oven. Re…"
click at [706, 468] on textarea at bounding box center [675, 457] width 454 height 52
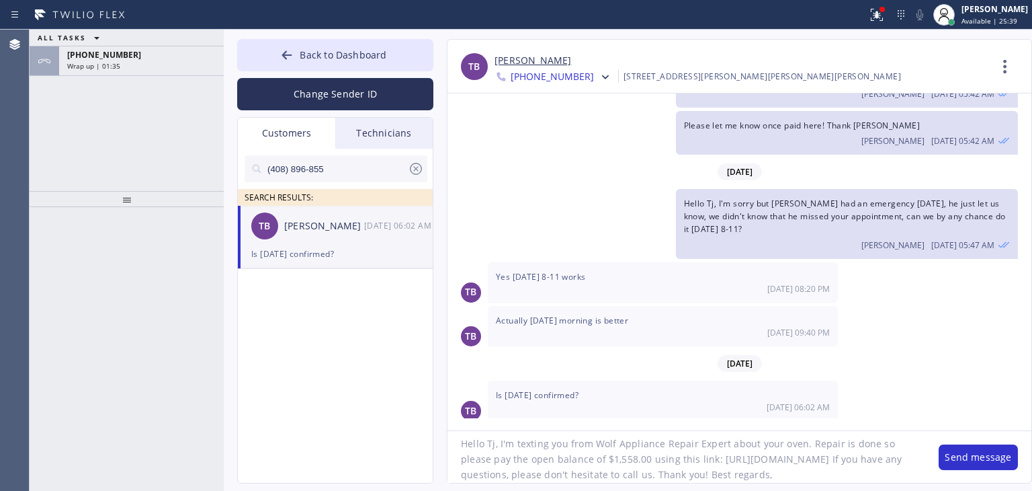
scroll to position [0, 0]
click at [667, 458] on textarea "Hello Tj, I'm texting you from Wolf Appliance Repair Expert about your oven. Re…" at bounding box center [687, 457] width 478 height 52
type textarea "Hello Tj, I'm texting you from Wolf Appliance Repair Expert about your oven. Re…"
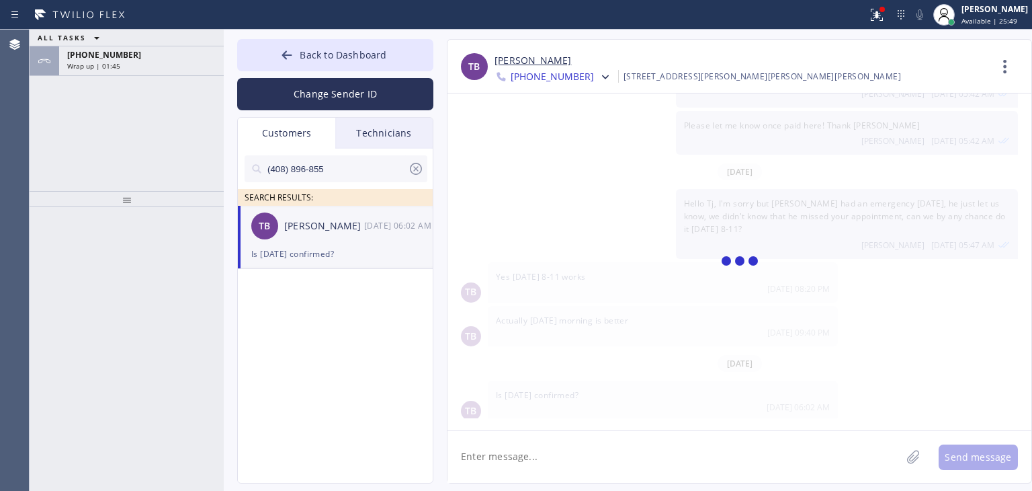
scroll to position [330, 0]
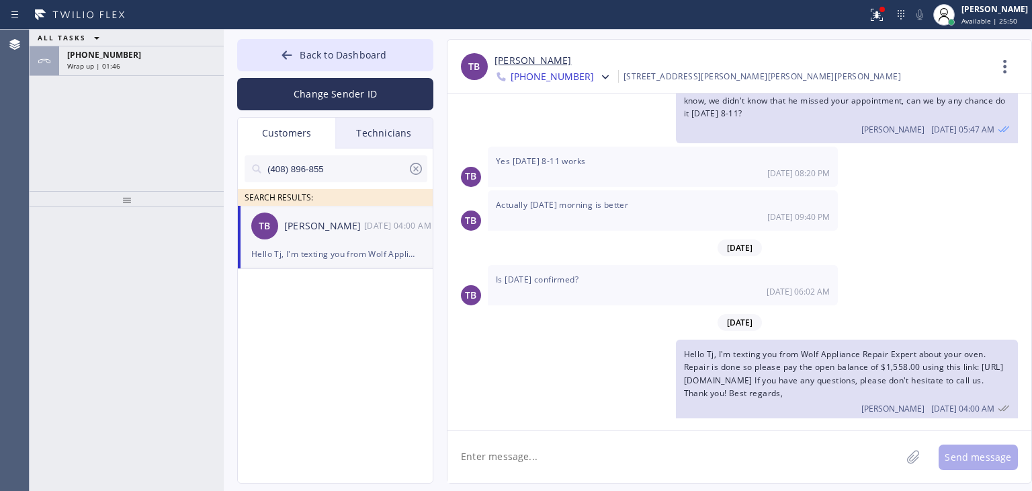
click at [740, 448] on textarea at bounding box center [675, 457] width 454 height 52
type textarea "P"
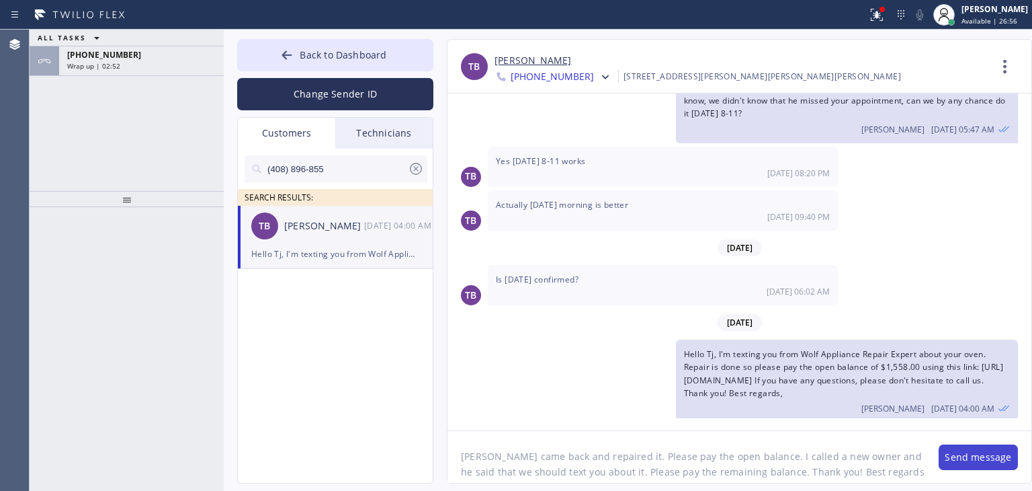
type textarea "[PERSON_NAME] came back and repaired it. Please pay the open balance. I called …"
click at [990, 463] on button "Send message" at bounding box center [978, 457] width 79 height 26
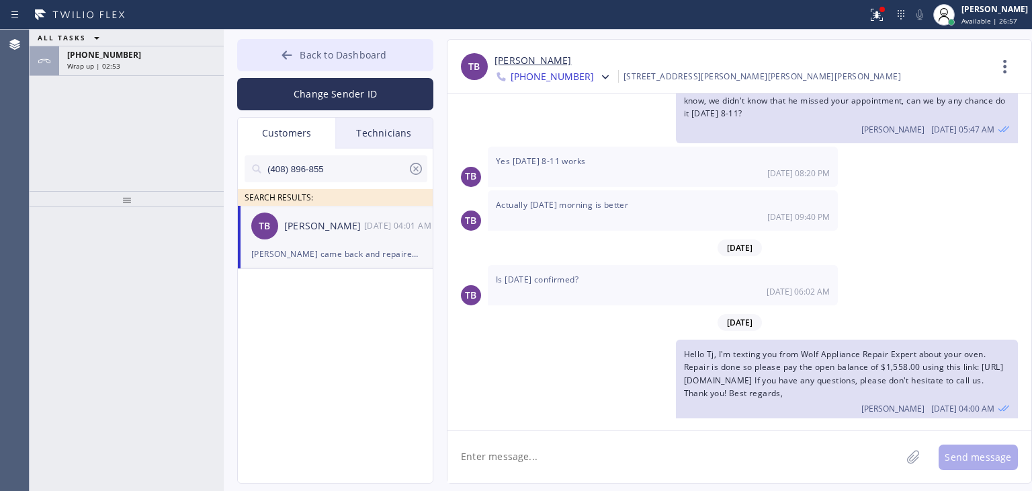
scroll to position [402, 0]
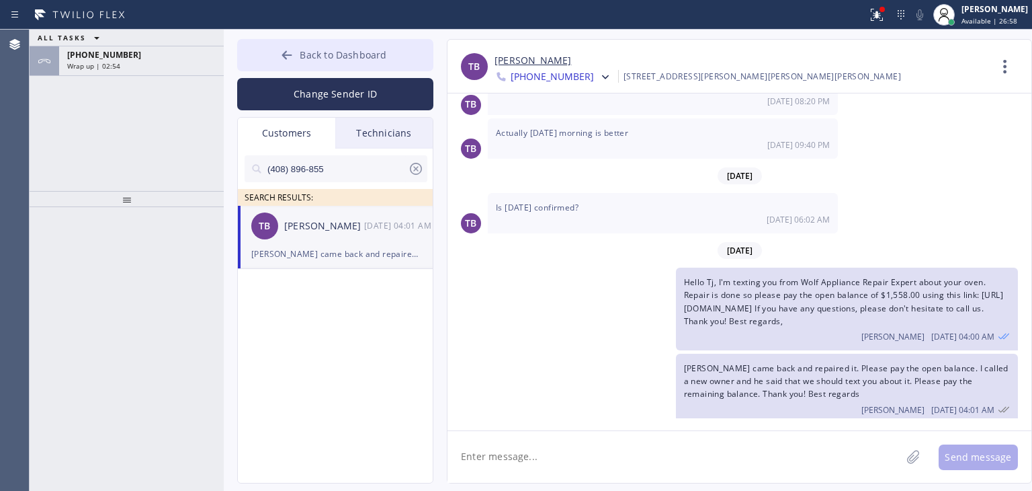
click at [390, 58] on button "Back to Dashboard" at bounding box center [335, 55] width 196 height 32
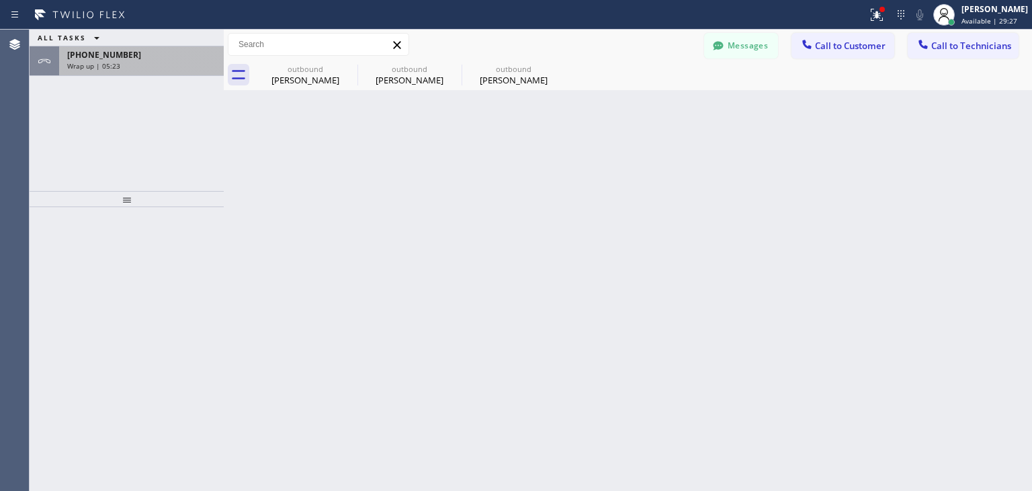
click at [132, 69] on div "Wrap up | 05:23" at bounding box center [141, 65] width 148 height 9
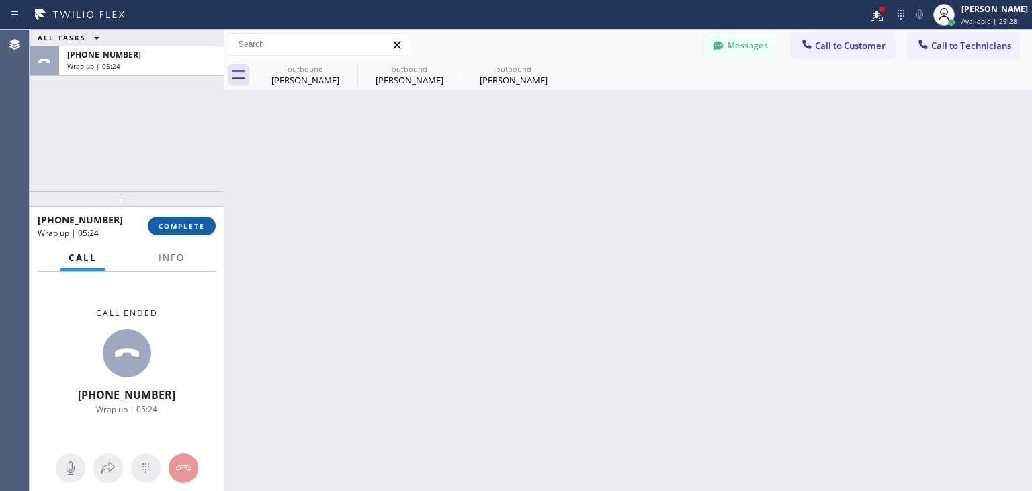
click at [180, 219] on button "COMPLETE" at bounding box center [182, 225] width 68 height 19
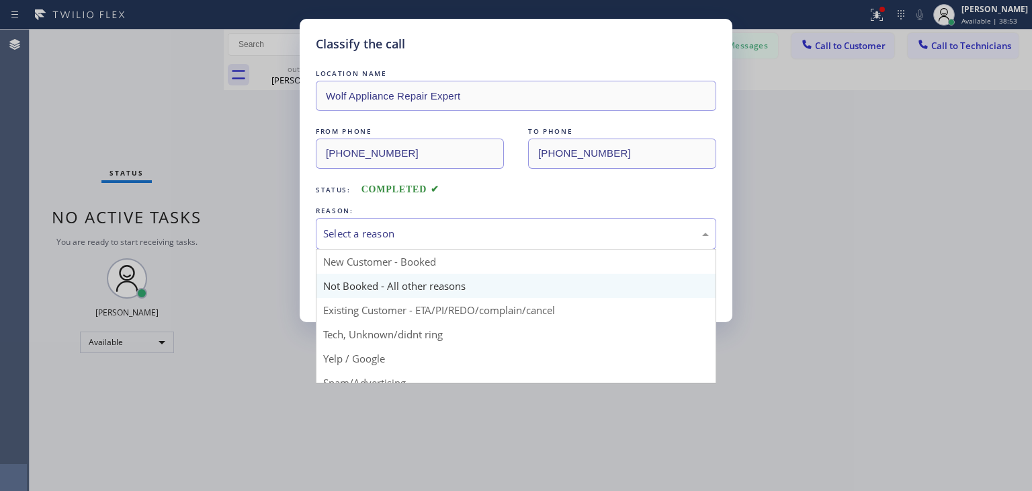
drag, startPoint x: 668, startPoint y: 218, endPoint x: 636, endPoint y: 284, distance: 72.7
click at [636, 249] on div "Select a reason New Customer - Booked Not Booked - All other reasons Existing C…" at bounding box center [516, 234] width 400 height 32
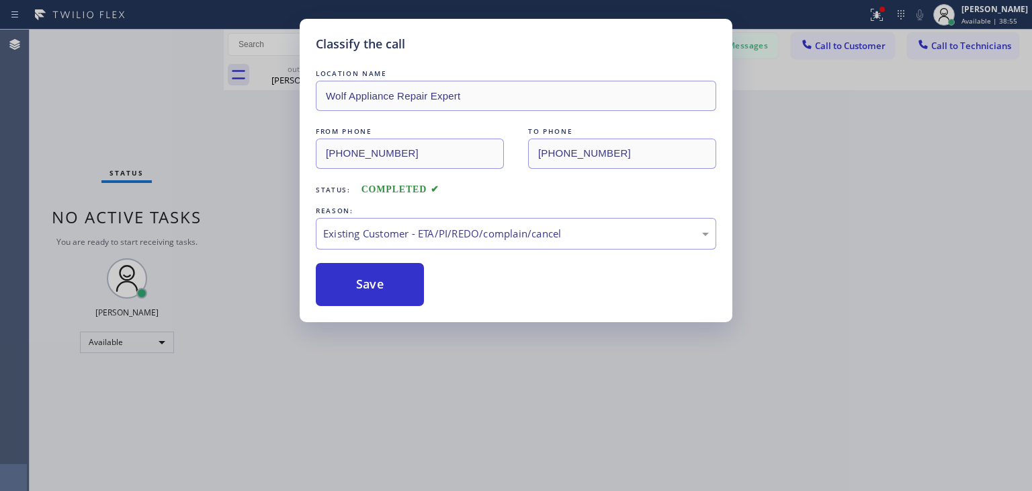
click at [363, 256] on div "LOCATION NAME Wolf Appliance Repair Expert FROM PHONE [PHONE_NUMBER] TO PHONE […" at bounding box center [516, 186] width 400 height 239
click at [372, 286] on button "Save" at bounding box center [370, 284] width 108 height 43
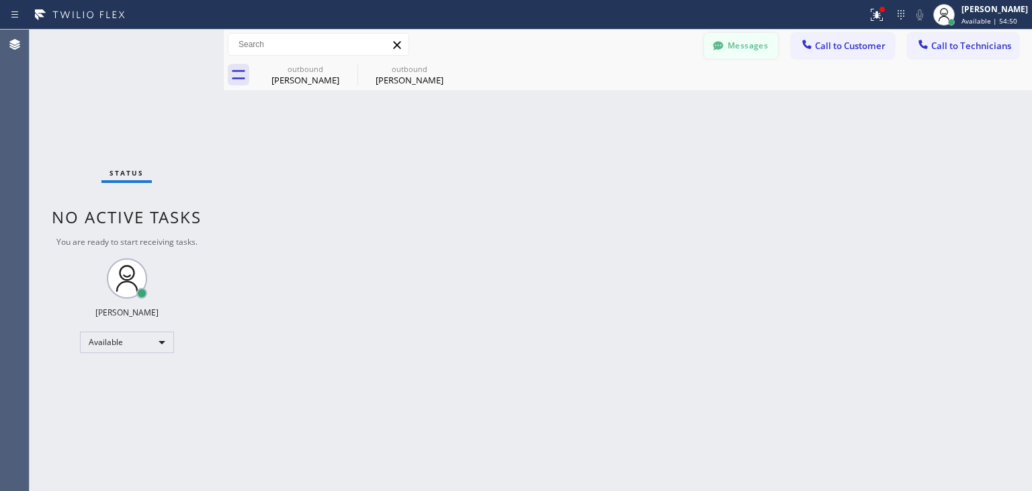
click at [755, 40] on button "Messages" at bounding box center [741, 46] width 74 height 26
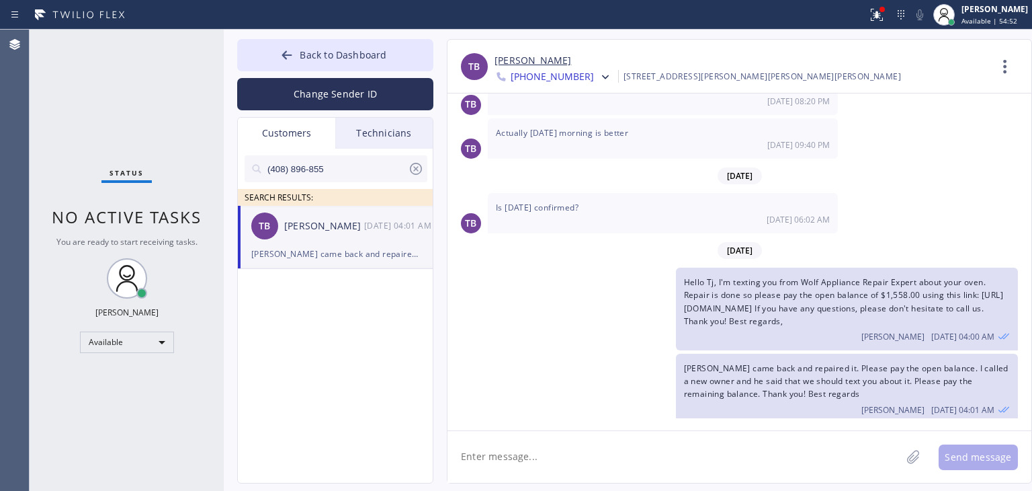
click at [417, 170] on icon at bounding box center [416, 169] width 12 height 12
click at [408, 152] on div "SEARCH RESULTS:" at bounding box center [336, 176] width 196 height 57
click at [409, 146] on div "Technicians" at bounding box center [383, 133] width 97 height 31
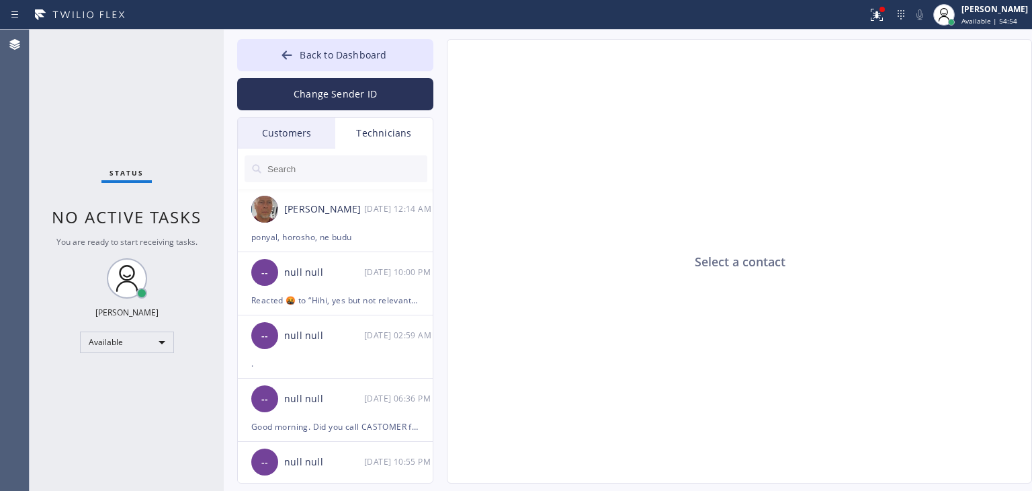
click at [328, 126] on div "Customers" at bounding box center [286, 133] width 97 height 31
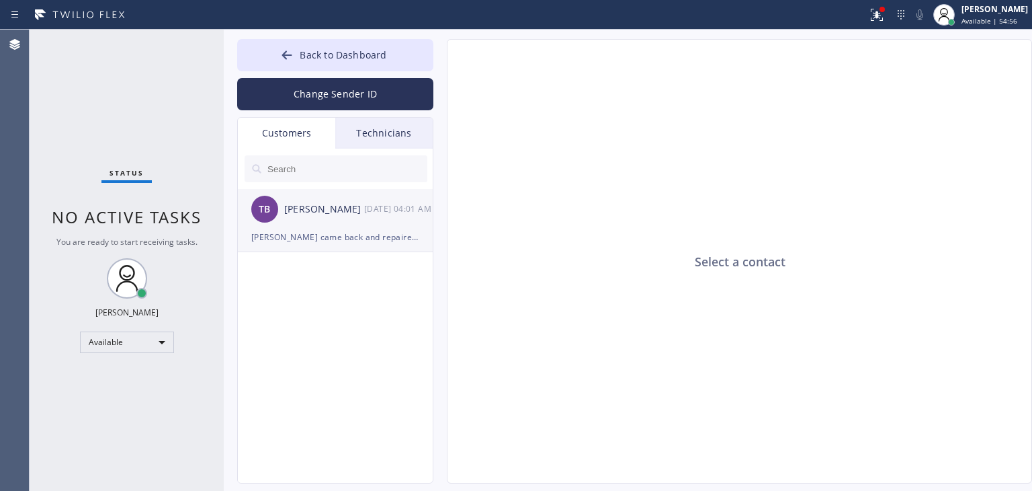
click at [379, 240] on div "[PERSON_NAME] came back and repaired it. Please pay the open balance. I called …" at bounding box center [335, 236] width 168 height 15
